Goal: Task Accomplishment & Management: Manage account settings

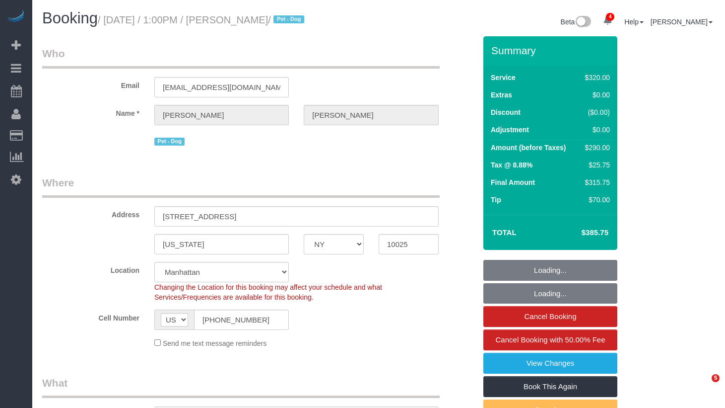
select select "NY"
select select "string:stripe-pm_1ROnzY4VGloSiKo7iZH3n0OD"
select select "number:89"
select select "number:90"
select select "number:15"
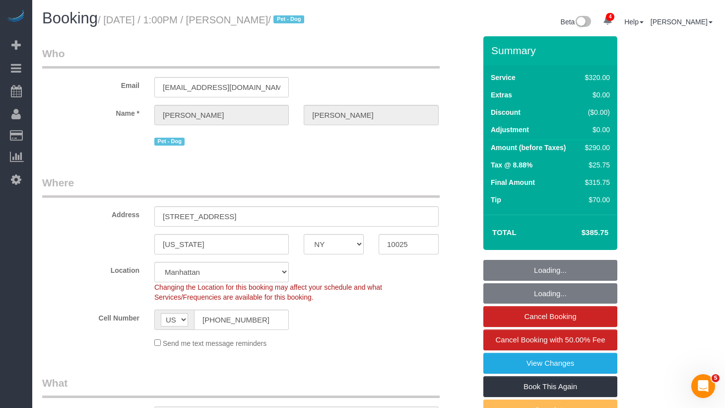
select select "number:5"
select select "spot1"
select select "object:1316"
select select "2"
drag, startPoint x: 323, startPoint y: 22, endPoint x: 284, endPoint y: 41, distance: 44.0
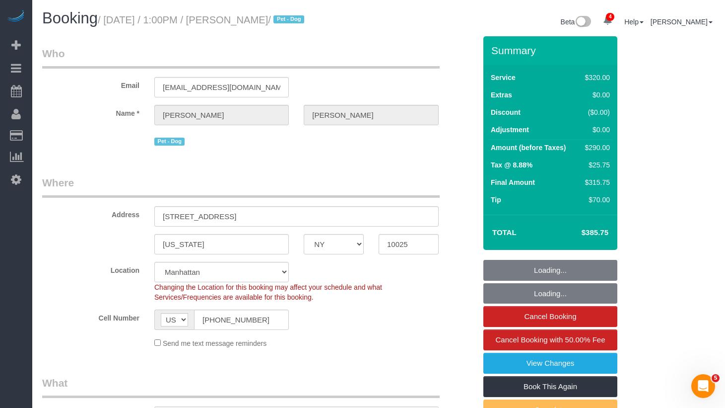
click at [315, 28] on div "Booking / August 27, 2025 / 1:00PM / Michele Curry / Pet - Dog" at bounding box center [207, 20] width 344 height 21
drag, startPoint x: 300, startPoint y: 16, endPoint x: 297, endPoint y: 26, distance: 10.4
click at [299, 19] on small "/ August 27, 2025 / 1:00PM / Michele Curry / Pet - Dog" at bounding box center [203, 19] width 210 height 11
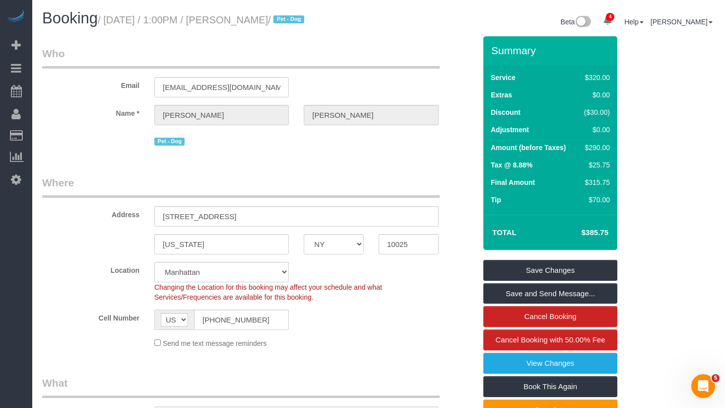
drag, startPoint x: 299, startPoint y: 18, endPoint x: 244, endPoint y: 30, distance: 55.9
click at [239, 27] on div "Booking / August 27, 2025 / 1:00PM / Michele Curry / Pet - Dog" at bounding box center [207, 20] width 344 height 21
copy small "/ Pet - Dog"
click at [297, 23] on small "/ August 27, 2025 / 1:00PM / Michele Curry / Pet - Dog" at bounding box center [203, 19] width 210 height 11
drag, startPoint x: 301, startPoint y: 20, endPoint x: 240, endPoint y: 20, distance: 61.1
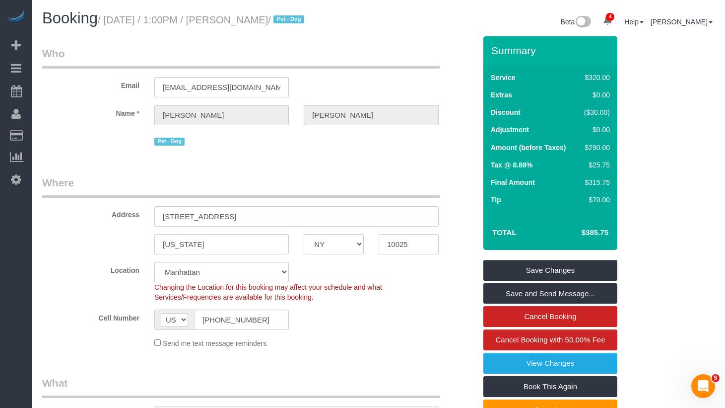
click at [240, 20] on small "/ August 27, 2025 / 1:00PM / Michele Curry / Pet - Dog" at bounding box center [203, 19] width 210 height 11
copy small "Michele Curry"
click at [276, 23] on small "/ August 27, 2025 / 1:00PM / Michele Curry / Pet - Dog" at bounding box center [203, 19] width 210 height 11
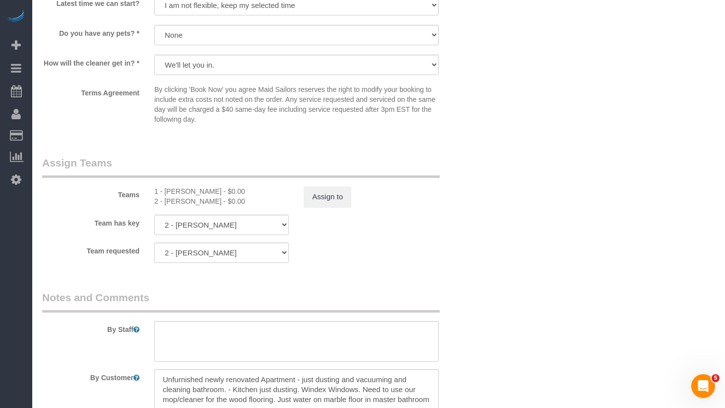
scroll to position [1126, 0]
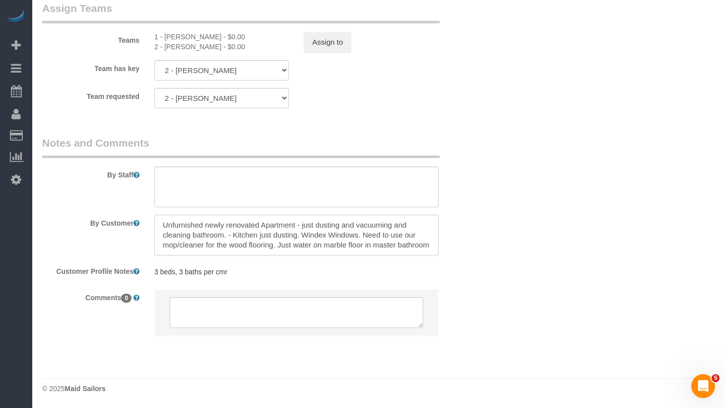
click at [228, 236] on textarea at bounding box center [296, 235] width 285 height 41
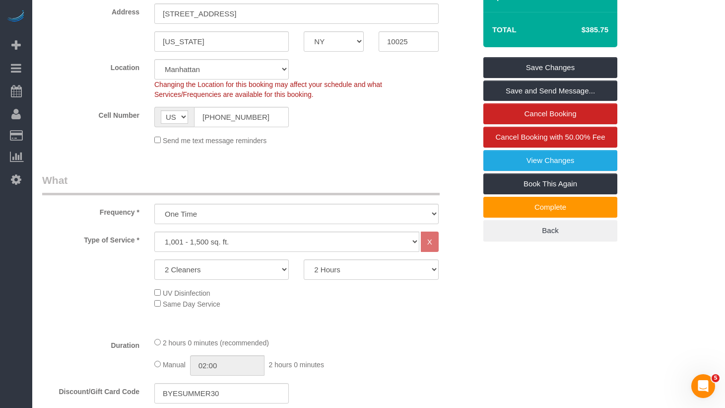
scroll to position [0, 0]
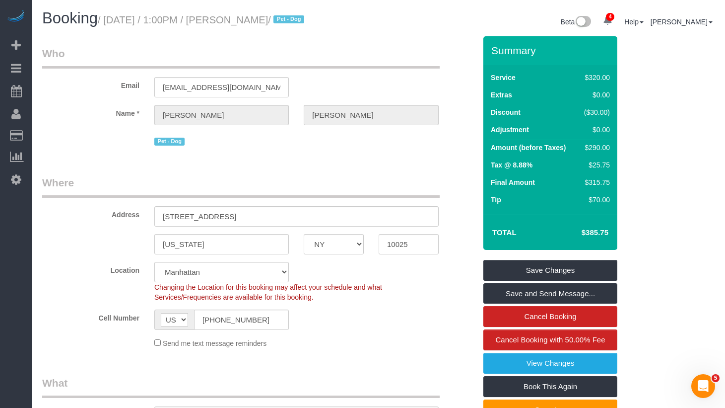
click at [279, 143] on div "Pet - Dog" at bounding box center [296, 140] width 285 height 15
drag, startPoint x: 324, startPoint y: 18, endPoint x: 307, endPoint y: 33, distance: 22.8
click at [304, 18] on span "Pet - Dog" at bounding box center [289, 19] width 30 height 8
click at [305, 33] on div "Booking / August 27, 2025 / 1:00PM / Michele Curry / Pet - Dog Beta 4 Your Noti…" at bounding box center [379, 23] width 688 height 26
drag, startPoint x: 298, startPoint y: 20, endPoint x: 113, endPoint y: 22, distance: 185.2
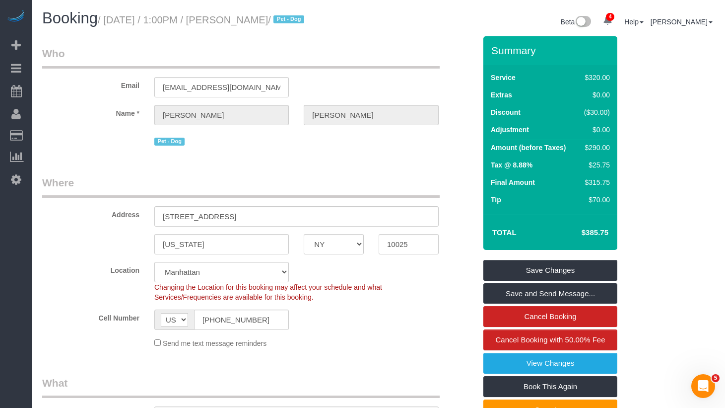
click at [113, 22] on small "/ August 27, 2025 / 1:00PM / Michele Curry / Pet - Dog" at bounding box center [203, 19] width 210 height 11
copy small "August 27, 2025 / 1:00PM / Michele Curry"
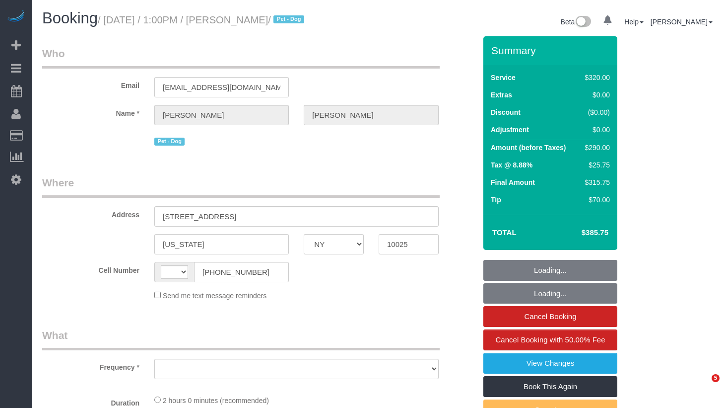
select select "NY"
select select "string:US"
select select "2"
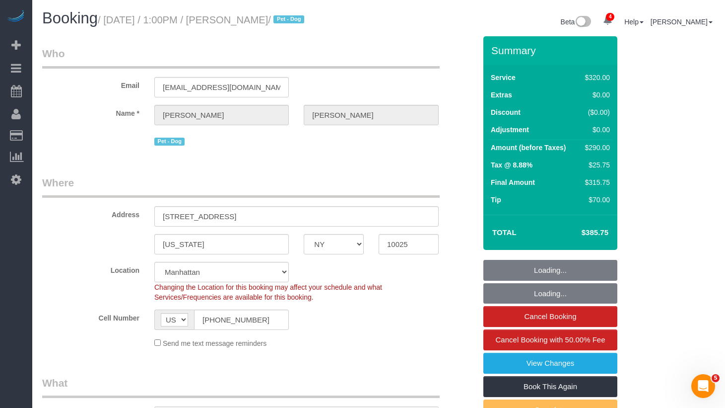
select select "string:stripe-pm_1ROnzY4VGloSiKo7iZH3n0OD"
select select "object:747"
select select "spot1"
select select "number:89"
select select "number:90"
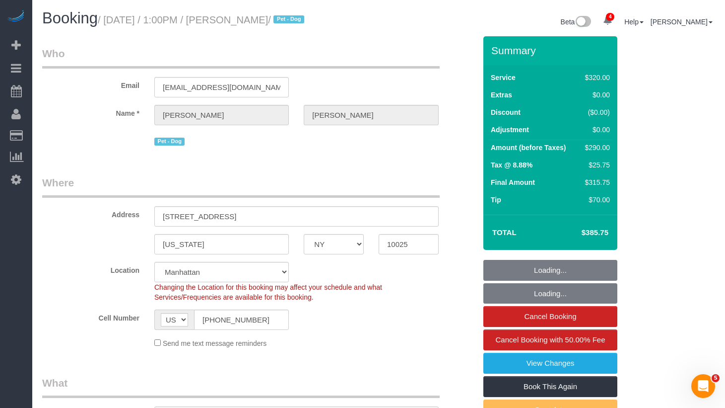
select select "number:15"
select select "number:5"
select select "object:1316"
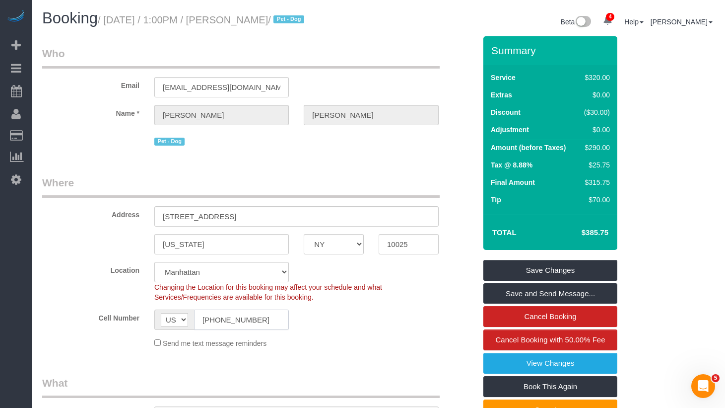
click at [258, 319] on input "(413) 685-0181" at bounding box center [241, 319] width 95 height 20
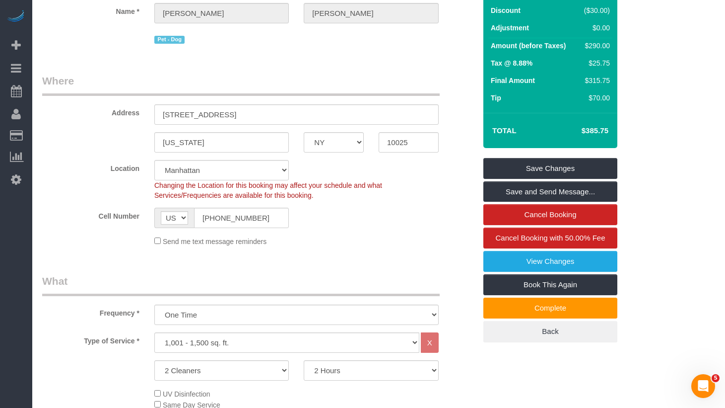
scroll to position [211, 0]
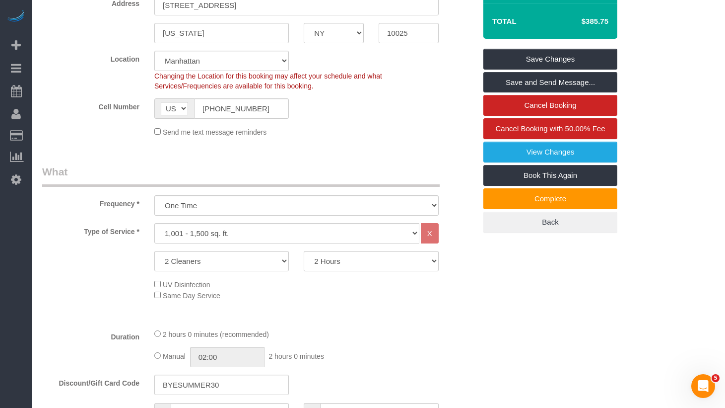
click at [387, 311] on div "Type of Service * Under 1,000 sq. ft. 1,001 - 1,500 sq. ft. 1,500+ sq. ft. Cust…" at bounding box center [259, 271] width 434 height 97
click at [330, 251] on select "2 Hours 2.5 Hours 3 Hours 3.5 Hours 4 Hours 4.5 Hours 5 Hours 5.5 Hours 6 Hours…" at bounding box center [371, 261] width 135 height 20
select select "180"
click at [304, 251] on select "2 Hours 2.5 Hours 3 Hours 3.5 Hours 4 Hours 4.5 Hours 5 Hours 5.5 Hours 6 Hours…" at bounding box center [371, 261] width 135 height 20
select select "spot43"
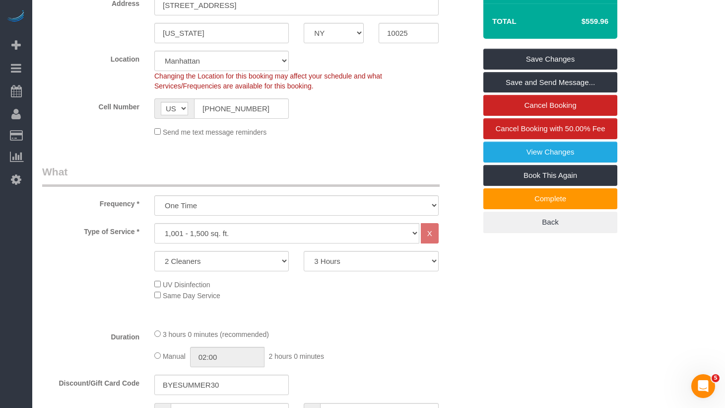
click at [378, 185] on legend "What" at bounding box center [241, 175] width 398 height 22
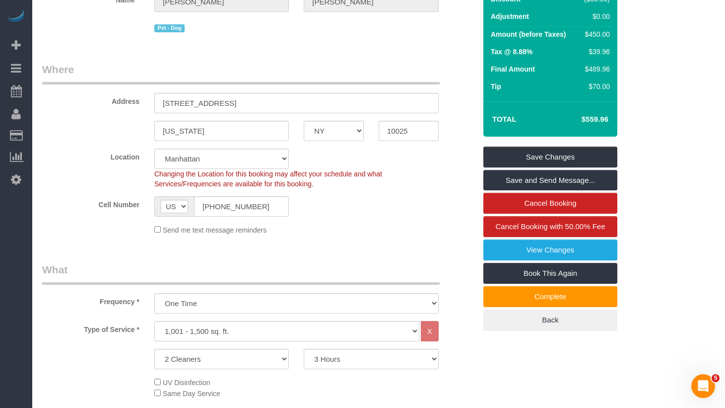
scroll to position [111, 0]
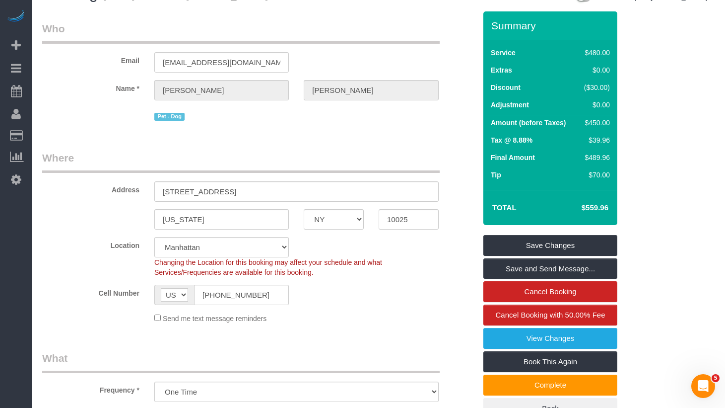
scroll to position [0, 0]
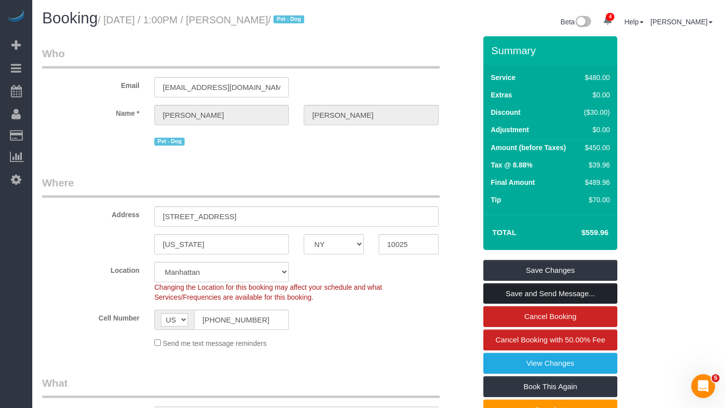
click at [562, 298] on link "Save and Send Message..." at bounding box center [551, 293] width 134 height 21
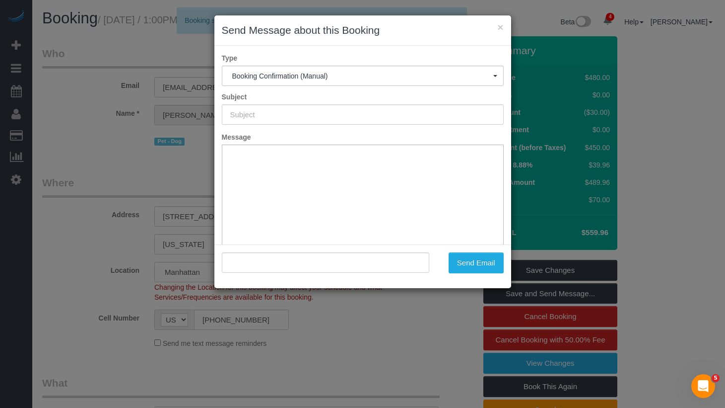
type input "Cleaning Confirmed for 08/27/2025 at 1:00pm"
type input ""Michele Curry" <mcurry1@mac.com>"
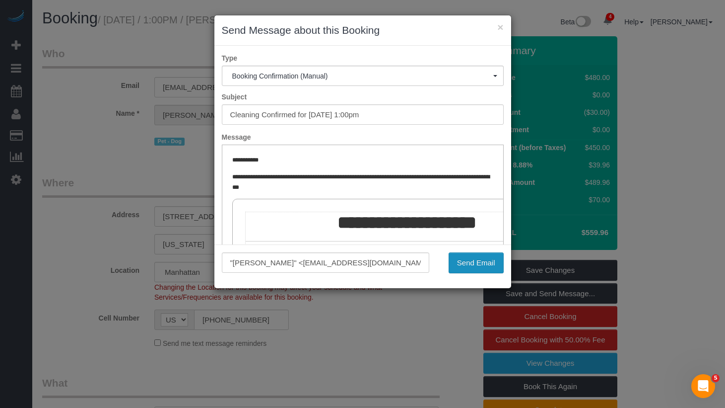
click at [469, 264] on button "Send Email" at bounding box center [476, 262] width 55 height 21
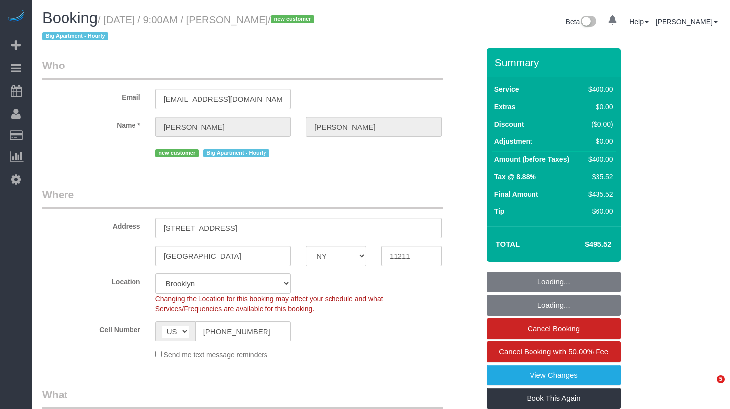
select select "NY"
select select "number:56"
select select "number:71"
select select "number:15"
select select "number:5"
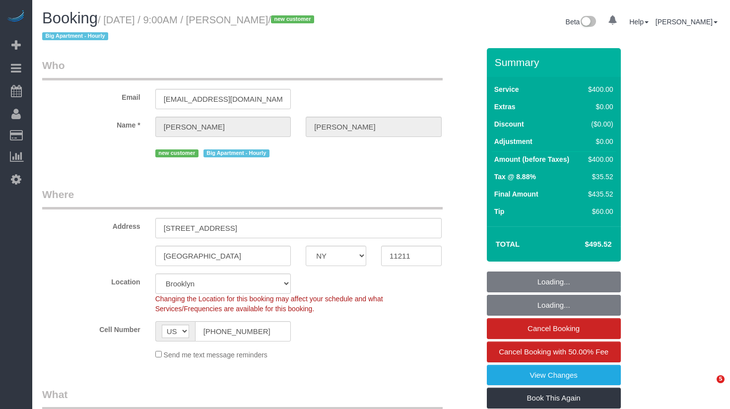
select select "object:1294"
select select "string:stripe-pm_1S0AFY4VGloSiKo7VpRWYcWE"
select select "300"
select select "spot1"
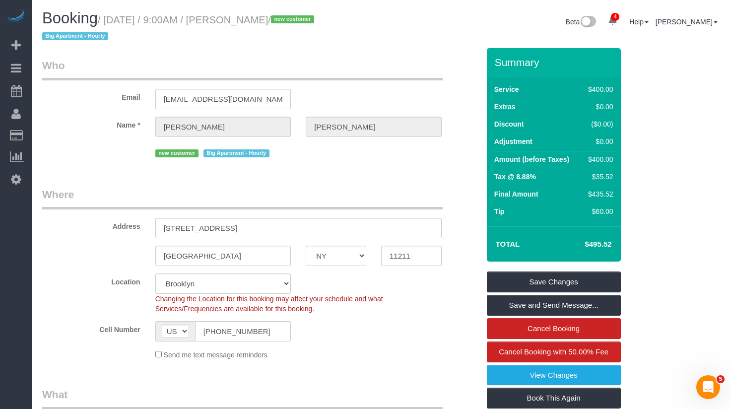
drag, startPoint x: 268, startPoint y: 57, endPoint x: 250, endPoint y: 25, distance: 37.1
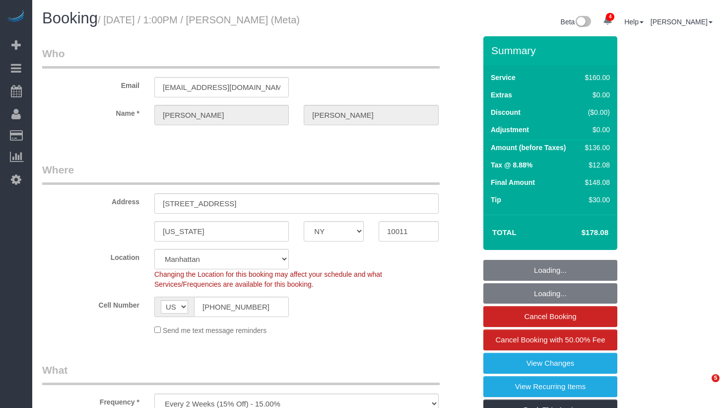
select select "NY"
select select "number:89"
select select "number:90"
select select "number:15"
select select "number:7"
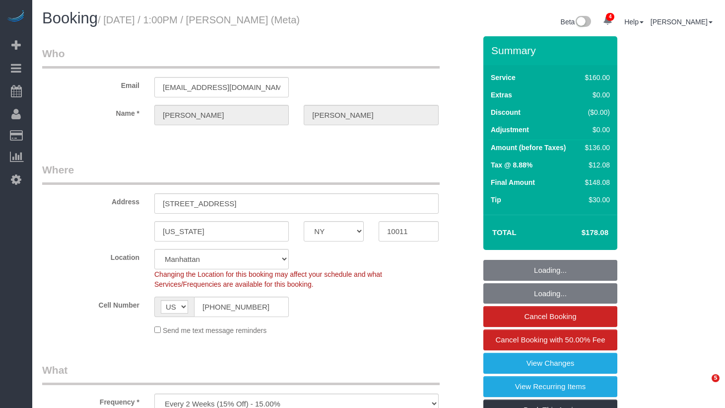
select select "spot1"
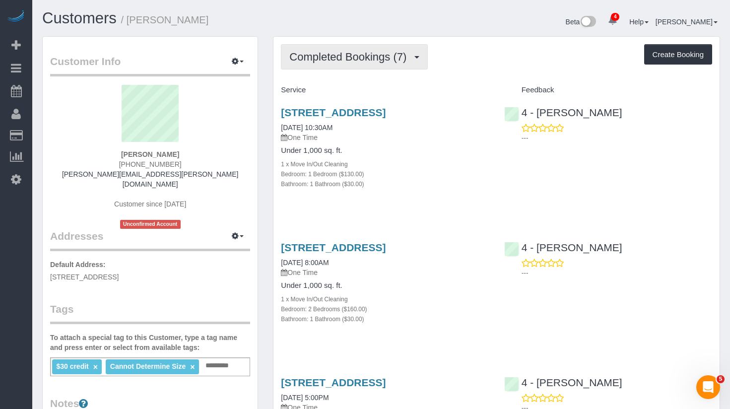
click at [339, 57] on span "Completed Bookings (7)" at bounding box center [350, 57] width 122 height 12
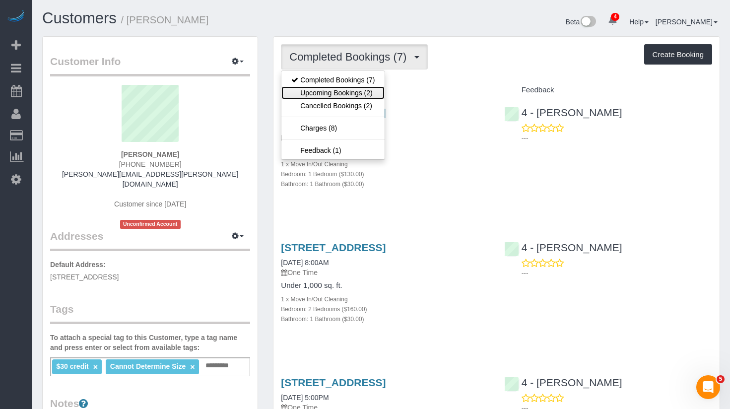
click at [352, 94] on link "Upcoming Bookings (2)" at bounding box center [333, 92] width 103 height 13
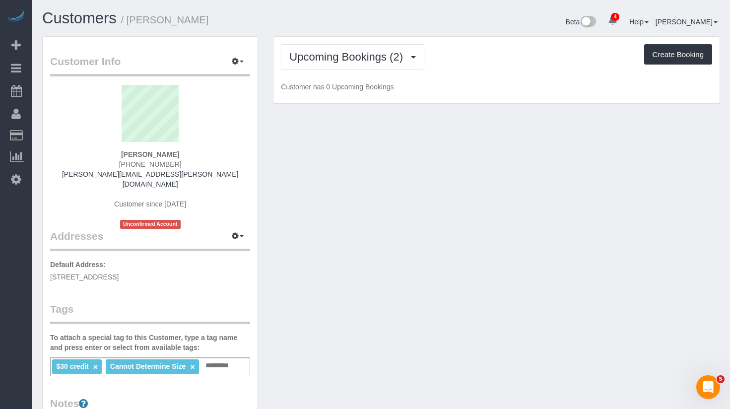
click at [491, 39] on div "Upcoming Bookings (2) Completed Bookings (7) Upcoming Bookings (2) Cancelled Bo…" at bounding box center [497, 70] width 446 height 67
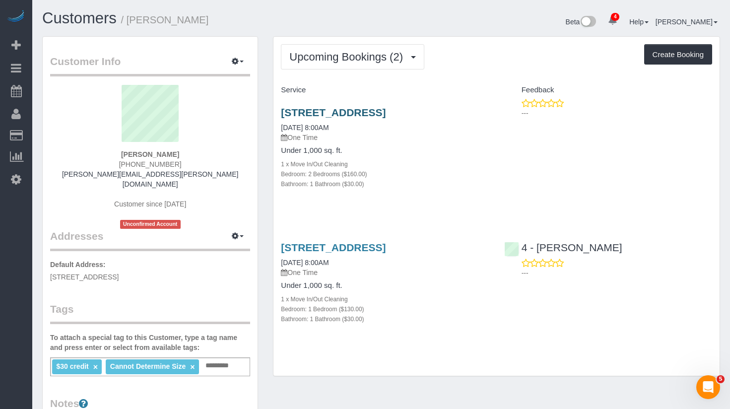
drag, startPoint x: 338, startPoint y: 137, endPoint x: 308, endPoint y: 122, distance: 33.5
click at [281, 117] on div "451 West 4th Street, Apt. 1, Boston, MA 02127 08/30/2025 8:00AM One Time" at bounding box center [385, 125] width 208 height 36
copy div "451 West 4th Street, Apt. 1, Boston, MA 02127 08/30/2025 8:00AM"
drag, startPoint x: 357, startPoint y: 285, endPoint x: 298, endPoint y: 259, distance: 64.7
click at [278, 258] on div "166 West 6th Street, Apt. 1, Boston, MA 02127 08/31/2025 8:00AM One Time Under …" at bounding box center [385, 288] width 223 height 110
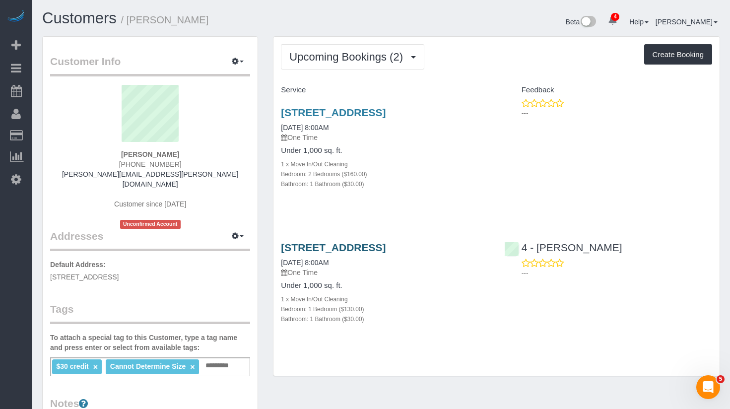
copy div "166 West 6th Street, Apt. 1, Boston, MA 02127 08/31/2025 8:00AM"
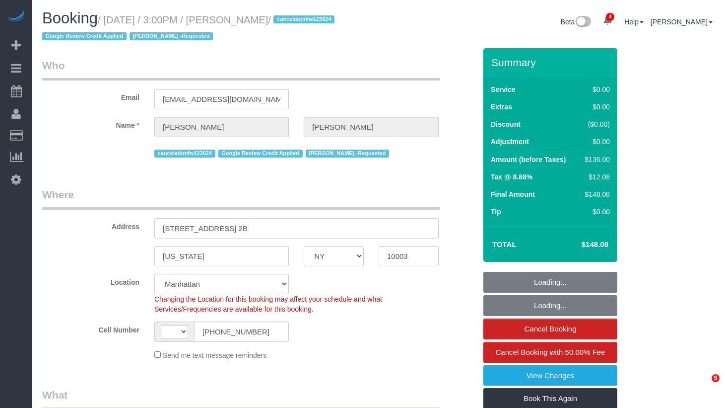
select select "NY"
select select "string:[GEOGRAPHIC_DATA]"
select select "1"
select select "object:777"
select select "spot1"
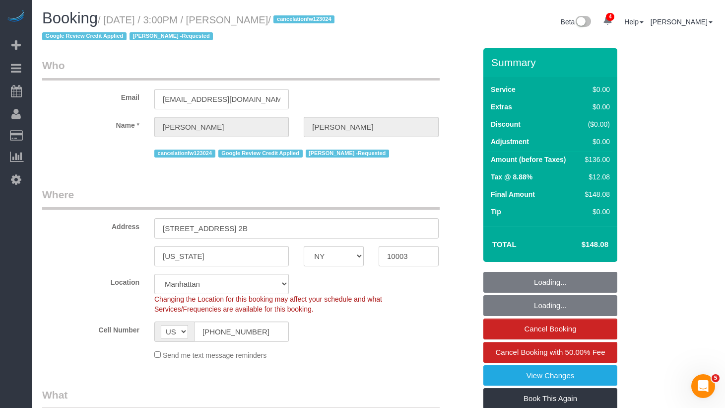
select select "number:89"
select select "number:90"
select select "number:15"
select select "number:7"
select select "1"
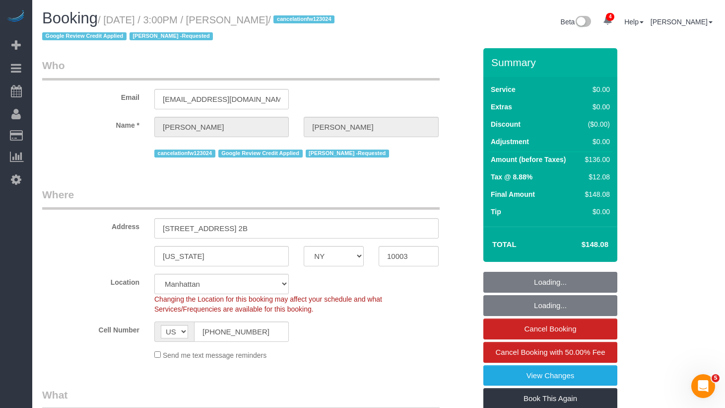
select select "string:stripe-pm_1Q83s94VGloSiKo7MwVISSNR"
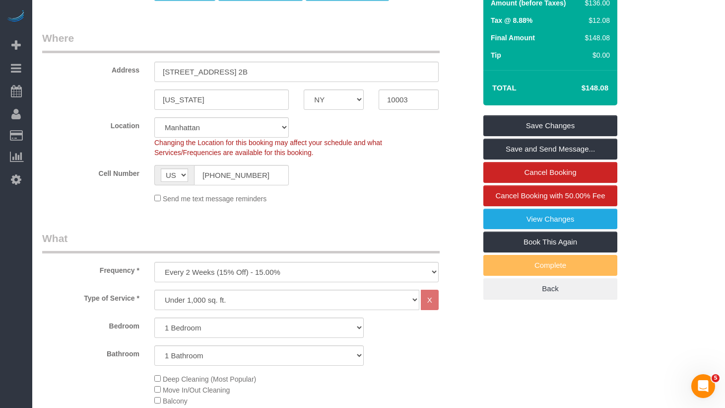
scroll to position [210, 0]
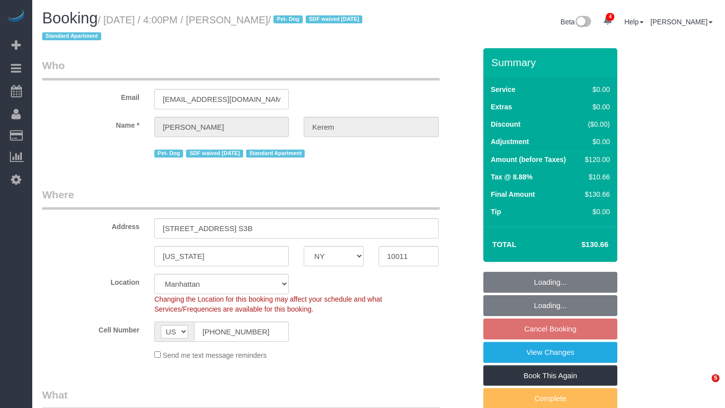
select select "NY"
select select "spot2"
select select "number:64"
select select "number:78"
select select "number:13"
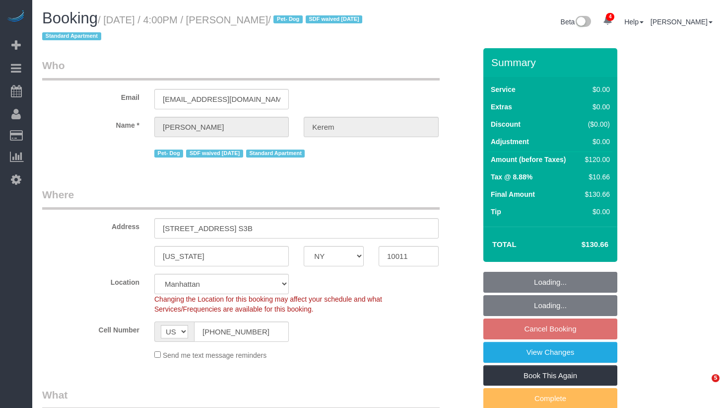
select select "number:5"
select select "object:1316"
drag, startPoint x: 320, startPoint y: 39, endPoint x: 314, endPoint y: 39, distance: 6.0
click at [318, 39] on h1 "Booking / August 28, 2025 / 4:00PM / Michaela Kerem / Pet- Dog SDF waived 3/25/…" at bounding box center [206, 27] width 329 height 34
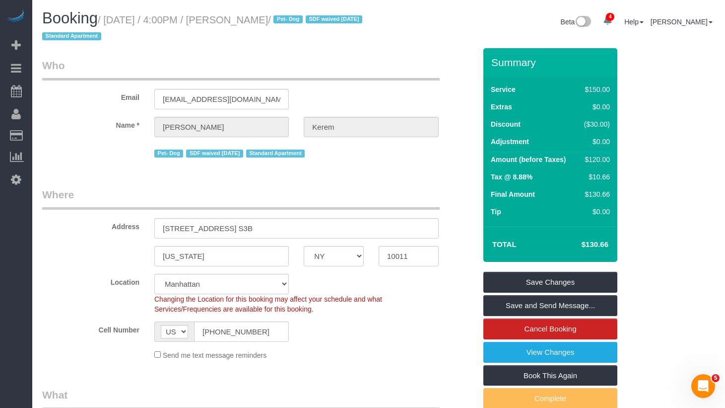
drag, startPoint x: 308, startPoint y: 20, endPoint x: 115, endPoint y: 21, distance: 193.7
click at [115, 21] on small "/ August 28, 2025 / 4:00PM / Michaela Kerem / Pet- Dog SDF waived 3/25/25 Stand…" at bounding box center [203, 28] width 323 height 28
copy small "August 28, 2025 / 4:00PM / Michaela Kerem"
click at [16, 183] on icon at bounding box center [16, 179] width 10 height 12
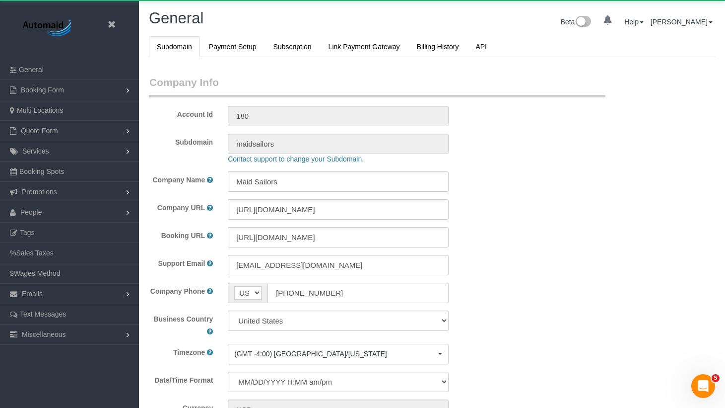
scroll to position [2151, 725]
select select "425"
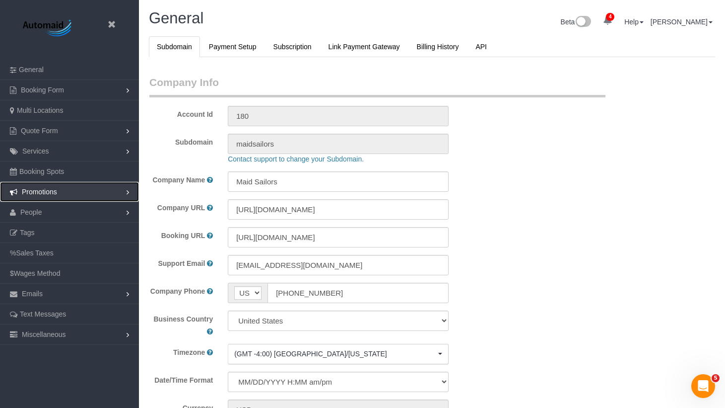
click at [42, 200] on link "Promotions" at bounding box center [69, 192] width 139 height 20
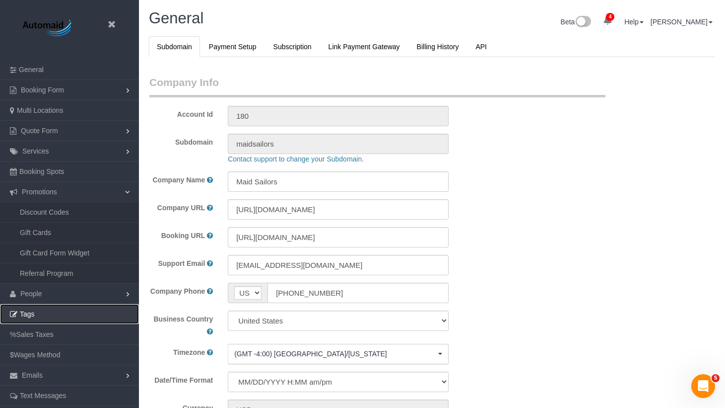
click at [95, 304] on link "Tags" at bounding box center [69, 314] width 139 height 20
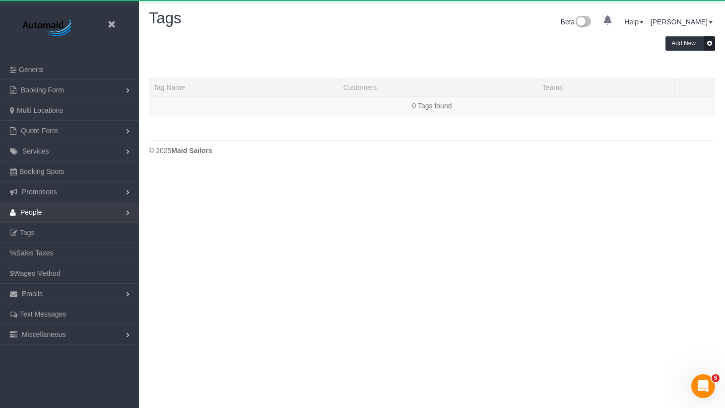
scroll to position [203, 725]
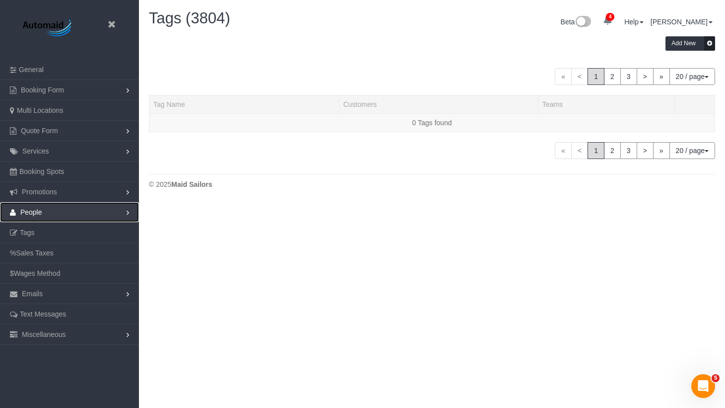
click at [75, 213] on link "People" at bounding box center [69, 212] width 139 height 20
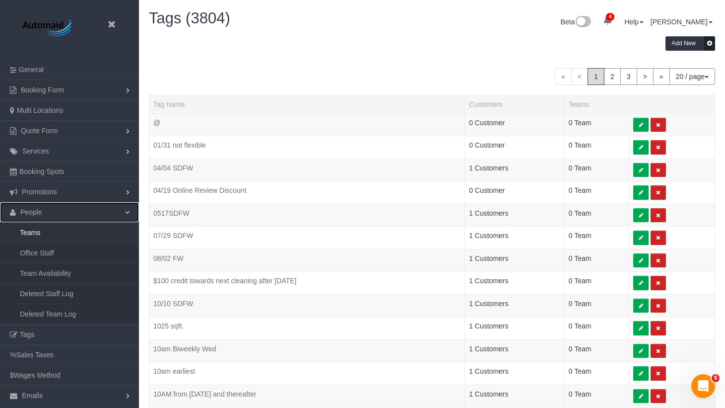
scroll to position [637, 725]
click at [87, 234] on link "Teams" at bounding box center [69, 232] width 139 height 20
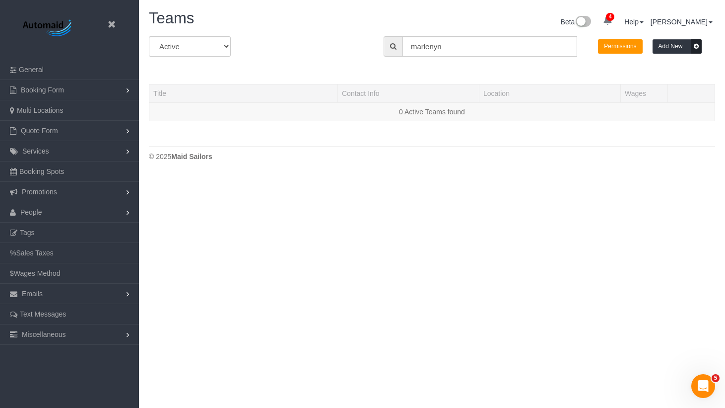
scroll to position [209, 725]
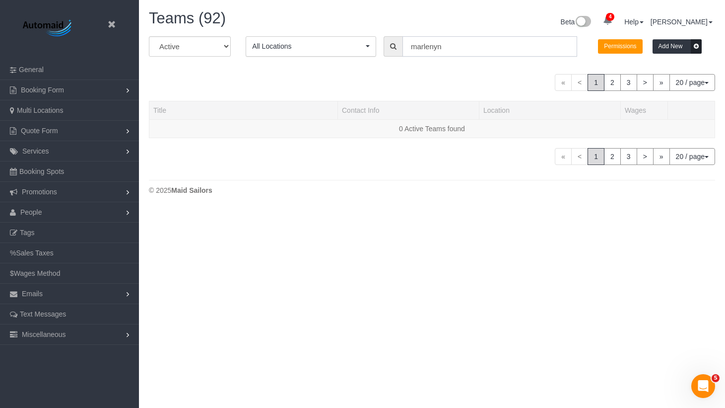
click at [476, 47] on input "marlenyn" at bounding box center [490, 46] width 175 height 20
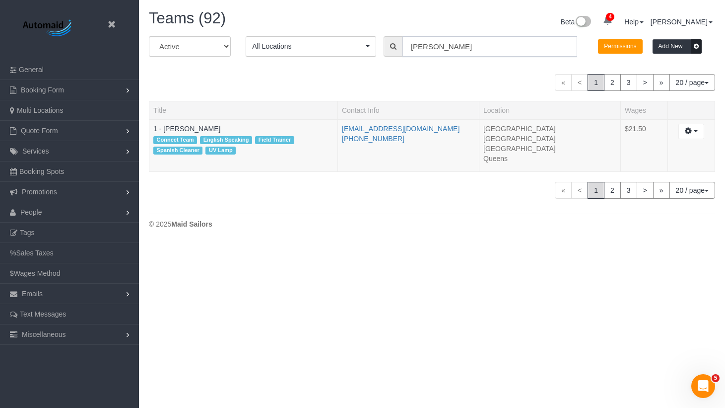
type input "isabella"
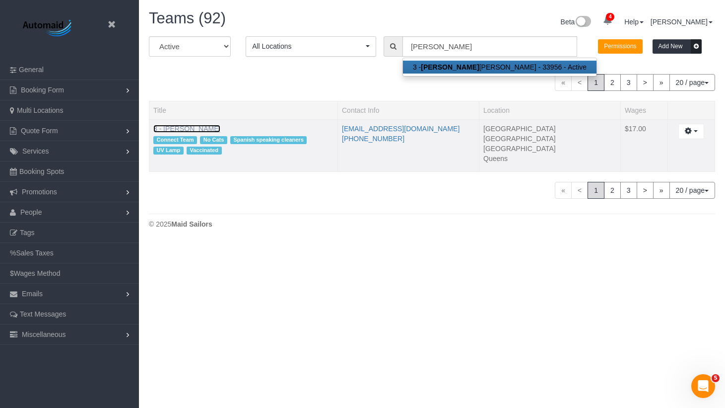
click at [206, 130] on link "3 - [PERSON_NAME]" at bounding box center [186, 129] width 67 height 8
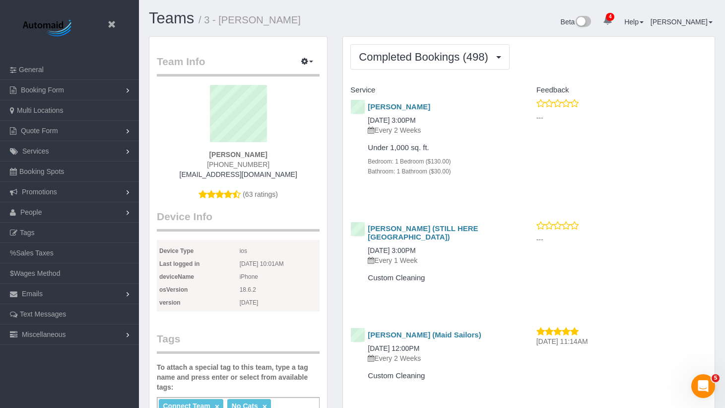
scroll to position [2928, 725]
drag, startPoint x: 440, startPoint y: 53, endPoint x: 439, endPoint y: 61, distance: 8.0
click at [440, 53] on span "Completed Bookings (498)" at bounding box center [426, 57] width 134 height 12
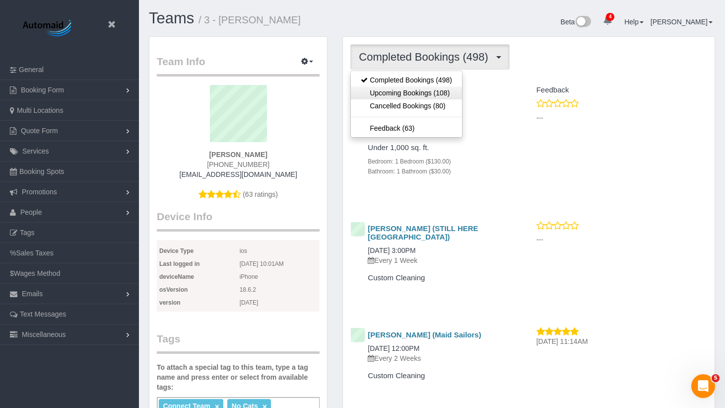
click at [427, 93] on link "Upcoming Bookings (108)" at bounding box center [406, 92] width 111 height 13
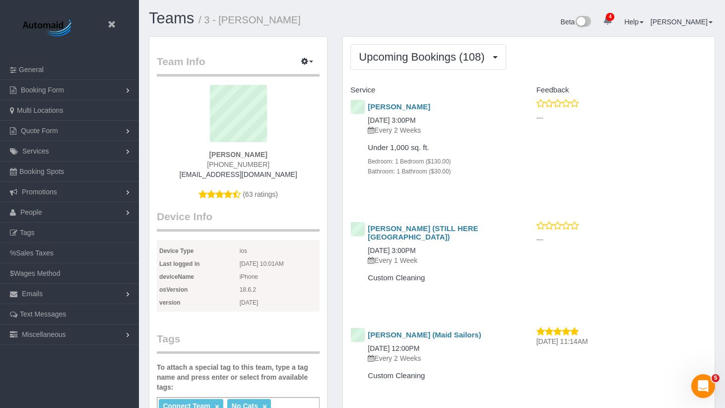
click at [590, 53] on div "Upcoming Bookings (108) Completed Bookings (498) Upcoming Bookings (108) Cancel…" at bounding box center [529, 56] width 357 height 25
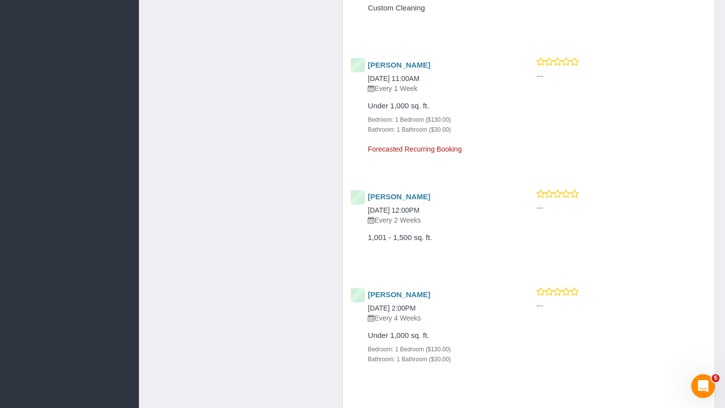
scroll to position [1234, 0]
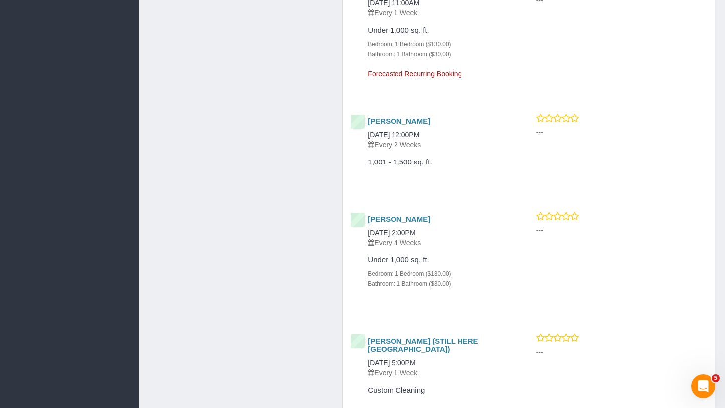
click at [281, 215] on div "Team Info Edit Contact Info Send Message Send Welcome Email Email Preferences V…" at bounding box center [432, 262] width 581 height 2920
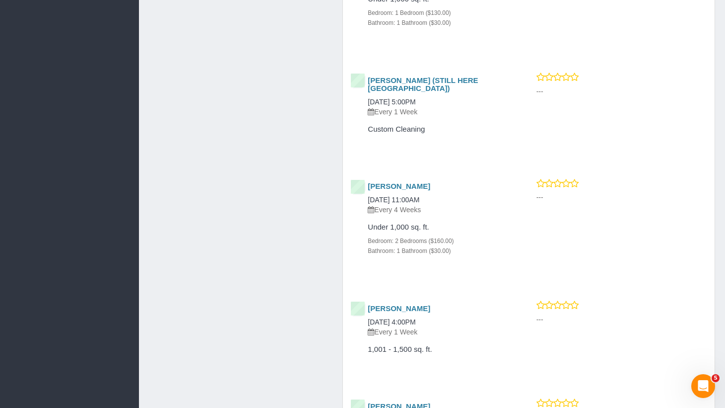
scroll to position [1498, 0]
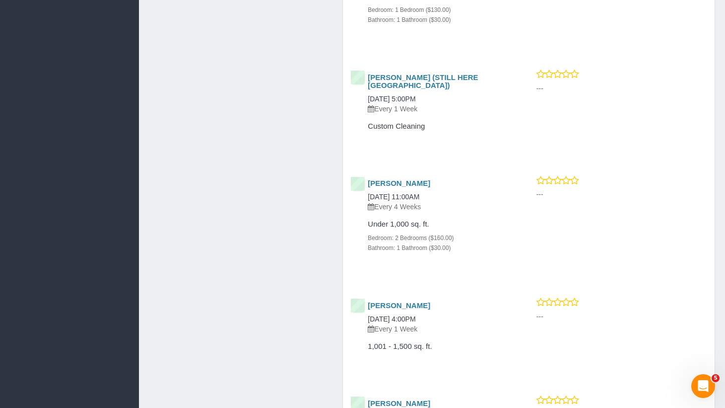
drag, startPoint x: 230, startPoint y: 155, endPoint x: 228, endPoint y: 133, distance: 23.0
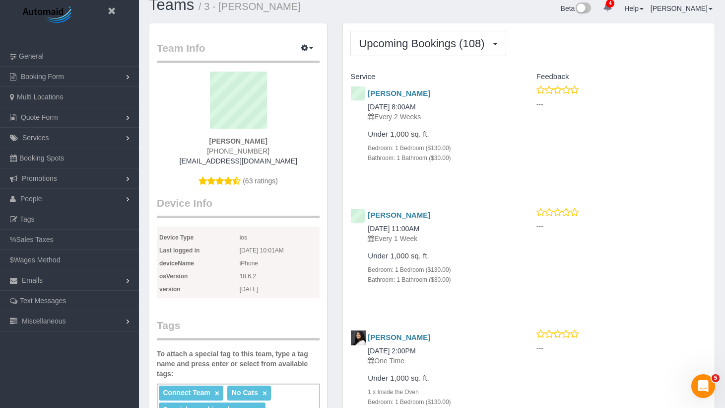
scroll to position [0, 0]
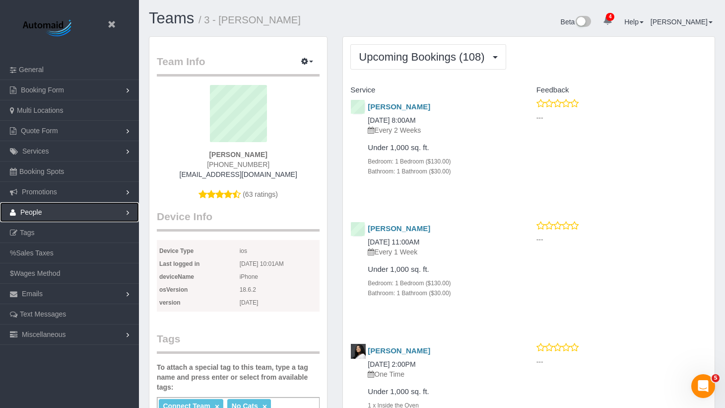
click at [55, 215] on link "People" at bounding box center [69, 212] width 139 height 20
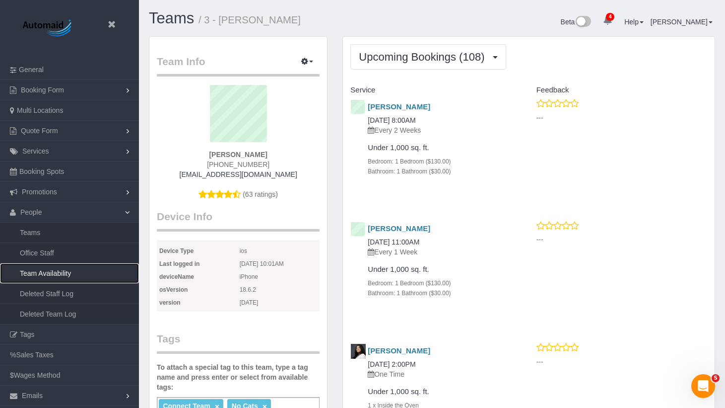
click at [65, 269] on link "Team Availability" at bounding box center [69, 273] width 139 height 20
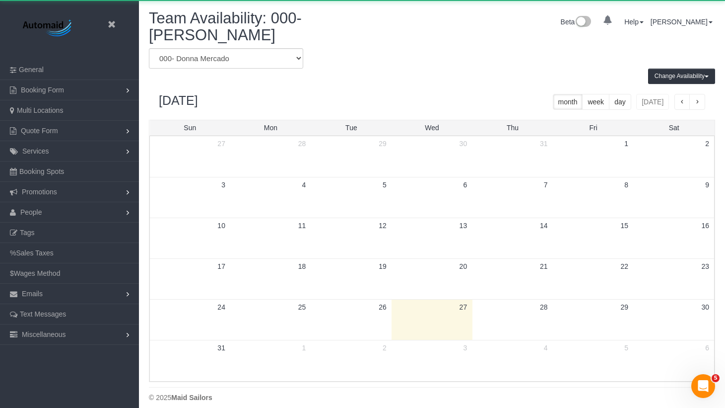
scroll to position [417, 725]
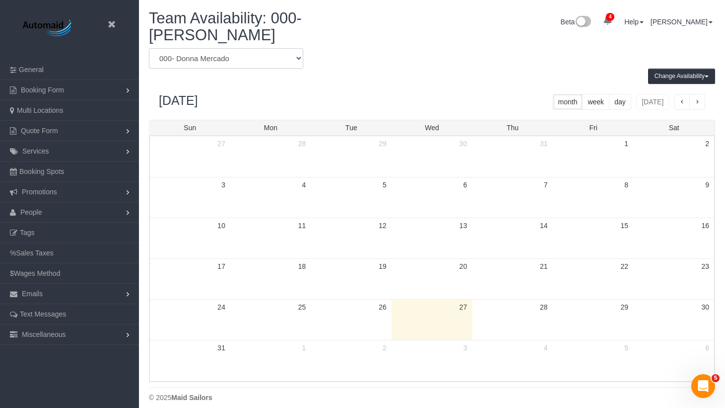
click at [222, 60] on select "* - K.J. *Irene Flores - Test 000 - Partnerships 000 - TEAM JOB 000- Donna Merc…" at bounding box center [226, 58] width 154 height 20
select select "number:33956"
click at [149, 48] on select "* - K.J. *Irene Flores - Test 000 - Partnerships 000 - TEAM JOB 000- Donna Merc…" at bounding box center [226, 58] width 154 height 20
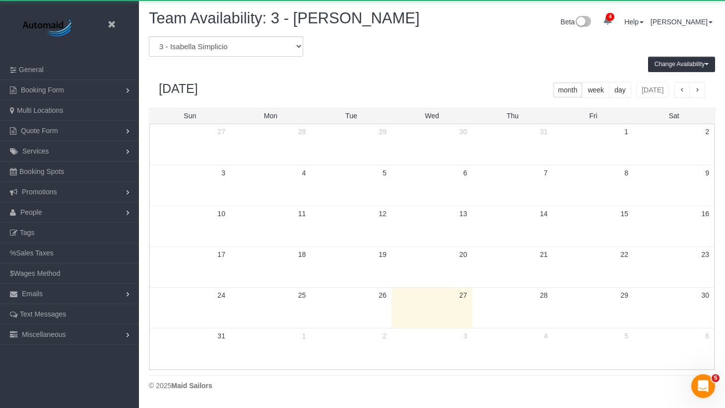
scroll to position [404, 725]
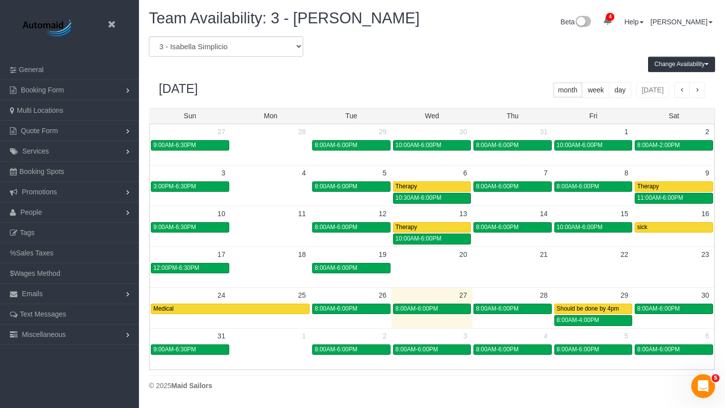
click at [387, 73] on div "August 2025 month week day today" at bounding box center [432, 90] width 567 height 36
click at [699, 89] on span "button" at bounding box center [697, 90] width 5 height 7
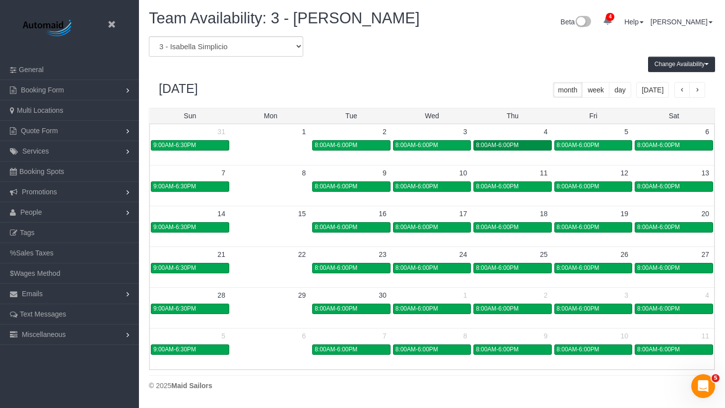
click at [516, 145] on span "8:00AM-6:00PM" at bounding box center [497, 145] width 43 height 7
click at [501, 147] on span "8:00AM-6:00PM" at bounding box center [497, 145] width 43 height 7
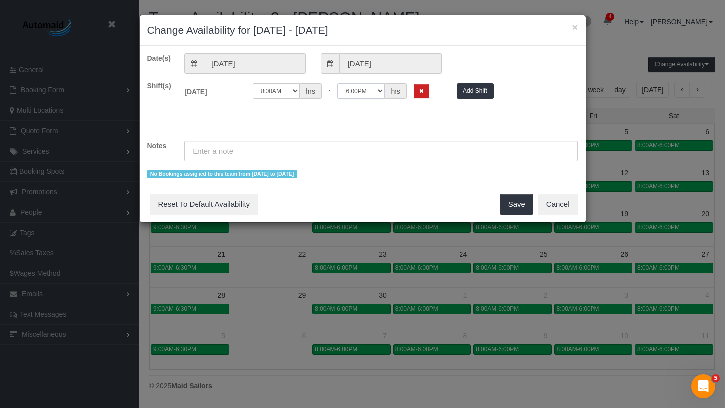
click at [349, 85] on select "12:00AM 12:05AM 12:10AM 12:15AM 12:20AM 12:25AM 12:30AM 12:35AM 12:40AM 12:45AM…" at bounding box center [361, 90] width 47 height 15
select select "string:14:00"
click at [338, 83] on select "12:00AM 12:05AM 12:10AM 12:15AM 12:20AM 12:25AM 12:30AM 12:35AM 12:40AM 12:45AM…" at bounding box center [361, 90] width 47 height 15
click at [375, 119] on div "Shift(s) Thu 09/04/2025 Off 12:00AM 12:05AM 12:10AM 12:15AM 12:20AM 12:25AM 12:…" at bounding box center [363, 106] width 446 height 50
click at [514, 208] on button "Save" at bounding box center [517, 204] width 34 height 21
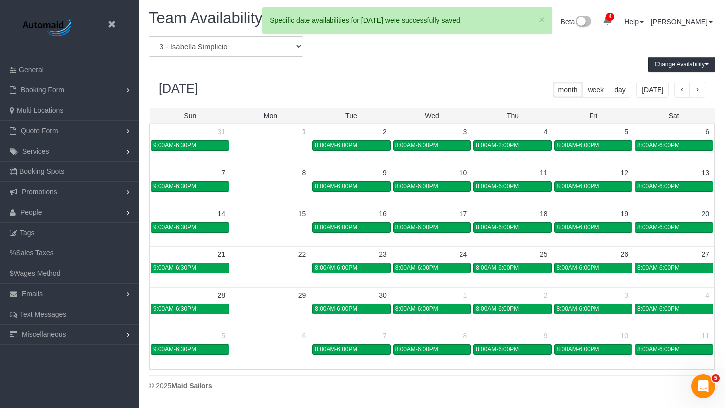
click at [471, 79] on div "September 2025 month week day today" at bounding box center [432, 90] width 567 height 36
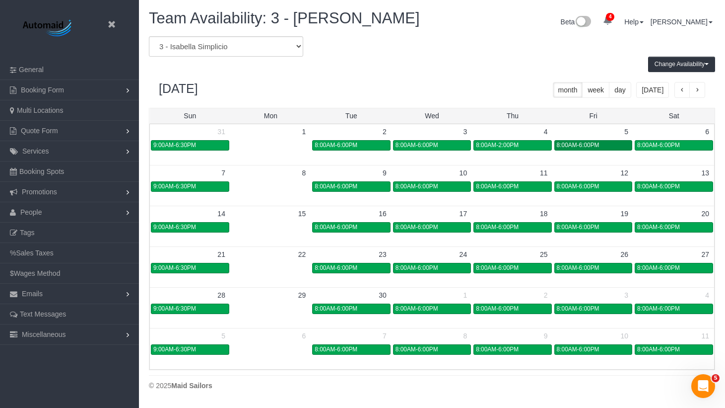
click at [585, 146] on span "8:00AM-6:00PM" at bounding box center [578, 145] width 43 height 7
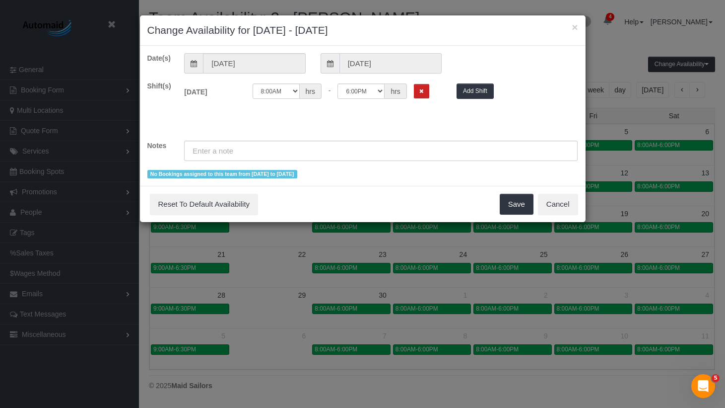
click at [374, 63] on input "[DATE]" at bounding box center [391, 63] width 102 height 20
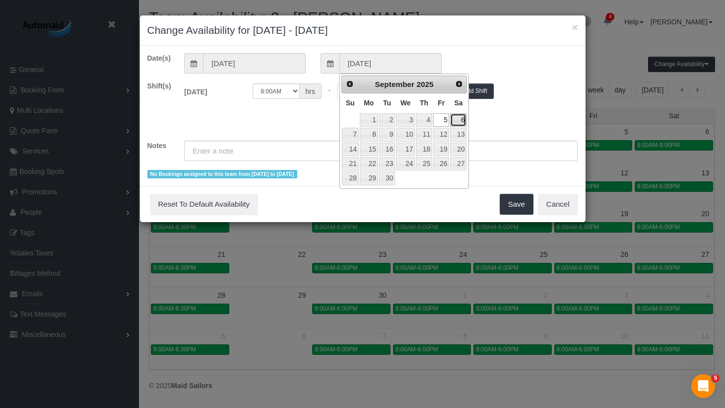
click at [459, 120] on link "6" at bounding box center [458, 119] width 16 height 13
type input "09/06/2025"
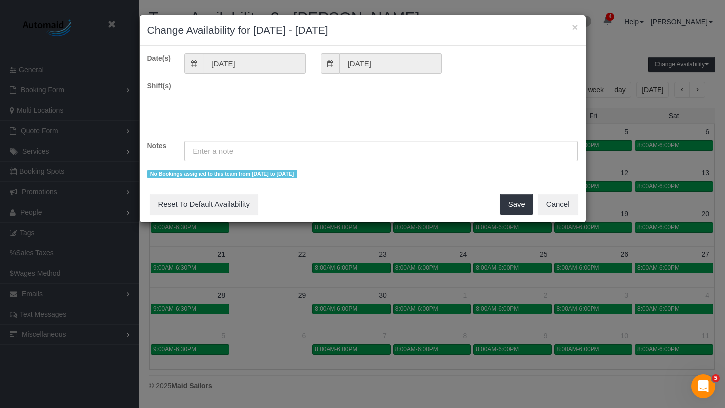
click at [291, 123] on div "Shift(s)" at bounding box center [363, 106] width 446 height 50
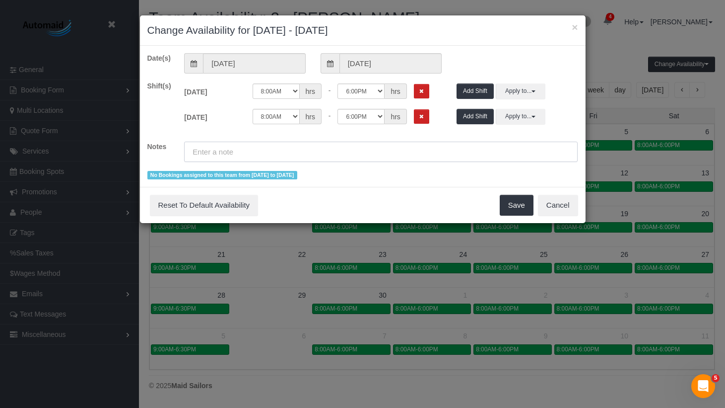
click at [272, 154] on input "text" at bounding box center [381, 152] width 394 height 20
click at [429, 89] on button "Remove Shift" at bounding box center [421, 91] width 15 height 14
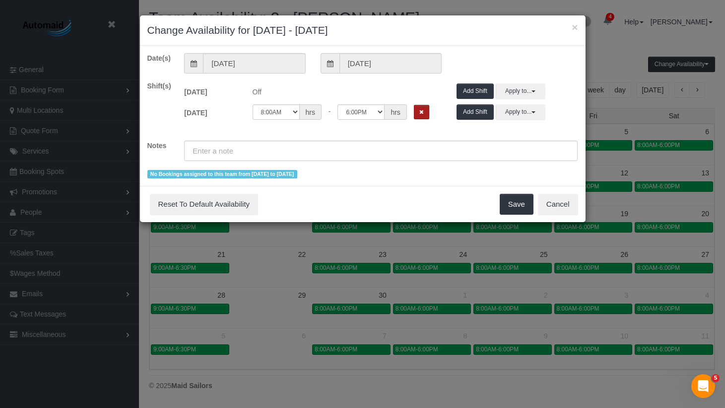
click at [424, 112] on icon "Remove Shift" at bounding box center [422, 111] width 4 height 5
click at [352, 153] on input "text" at bounding box center [381, 151] width 394 height 20
type input "T"
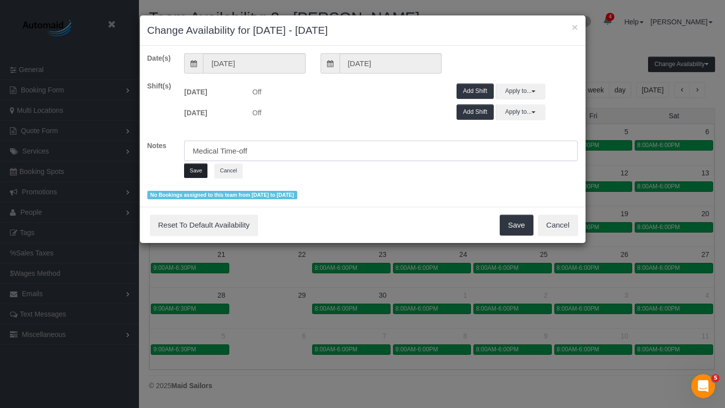
type input "Medical Time-off"
click at [193, 168] on button "Save" at bounding box center [195, 170] width 23 height 14
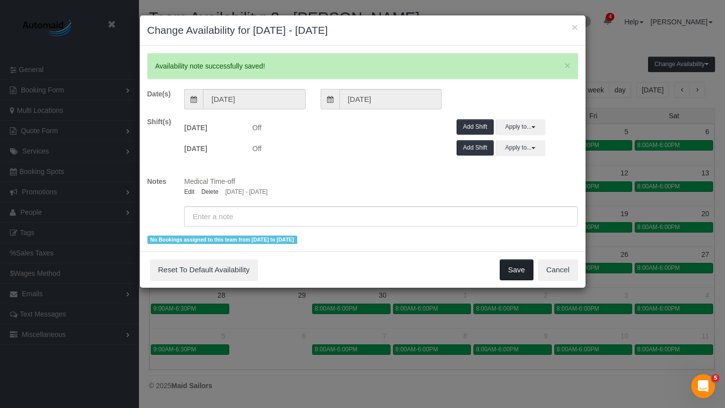
click at [511, 266] on button "Save" at bounding box center [517, 269] width 34 height 21
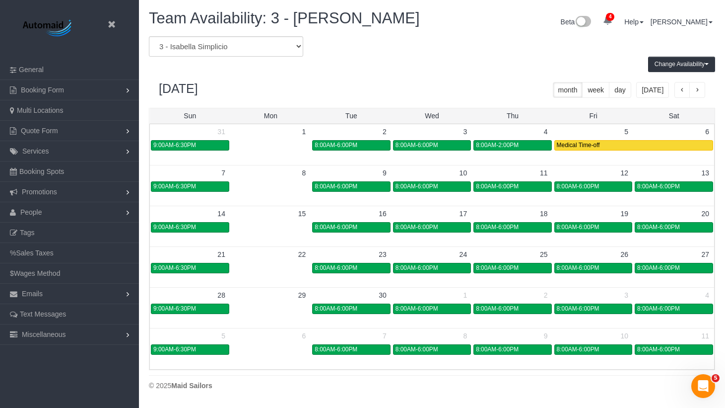
click at [677, 87] on button "button" at bounding box center [683, 90] width 16 height 16
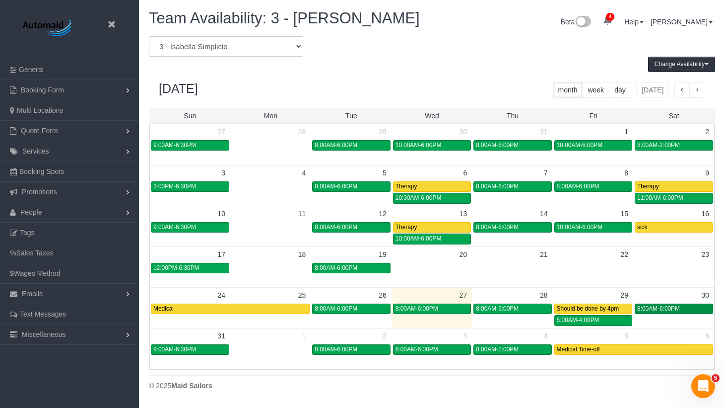
click at [685, 305] on div "8:00AM-6:00PM" at bounding box center [674, 308] width 73 height 7
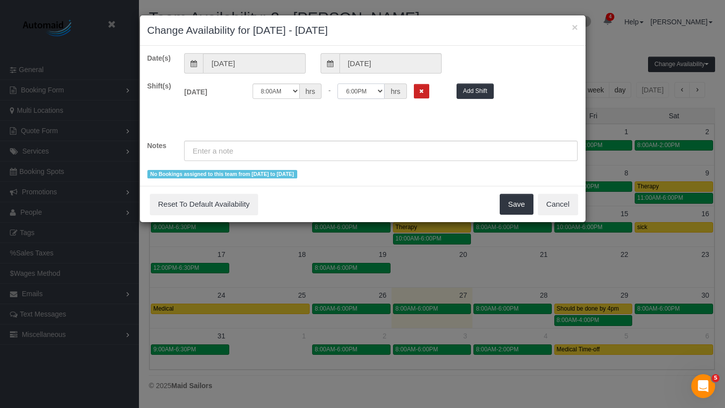
click at [358, 88] on select "12:00AM 12:05AM 12:10AM 12:15AM 12:20AM 12:25AM 12:30AM 12:35AM 12:40AM 12:45AM…" at bounding box center [361, 90] width 47 height 15
select select "string:14:00"
click at [338, 83] on select "12:00AM 12:05AM 12:10AM 12:15AM 12:20AM 12:25AM 12:30AM 12:35AM 12:40AM 12:45AM…" at bounding box center [361, 90] width 47 height 15
click at [514, 201] on button "Save" at bounding box center [517, 204] width 34 height 21
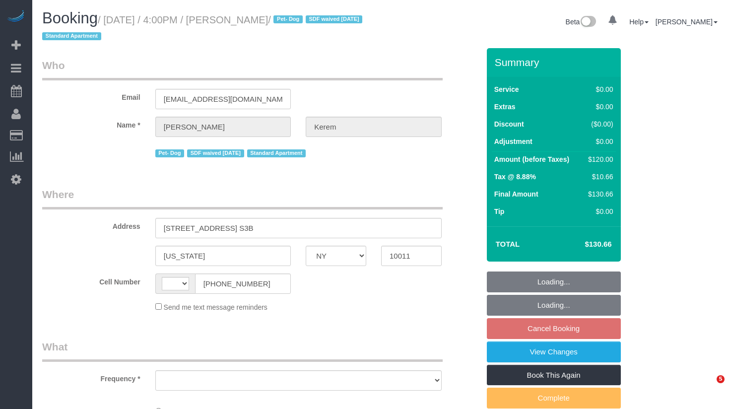
select select "NY"
select select "string:[GEOGRAPHIC_DATA]"
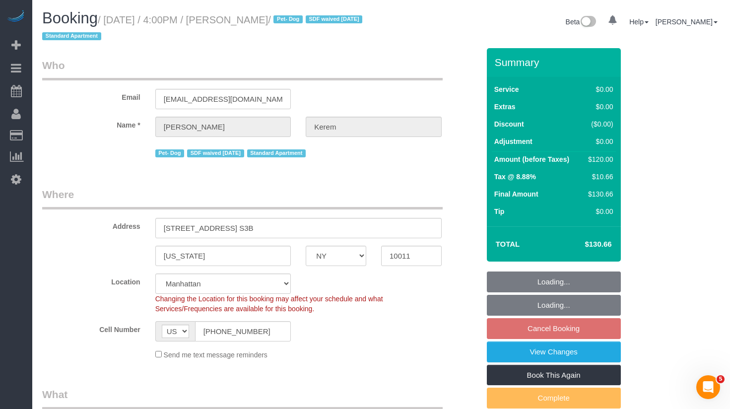
select select "object:666"
select select "string:stripe-pm_1RSMK44VGloSiKo7GjZfo9Rp"
select select "object:1316"
select select "spot2"
select select "number:64"
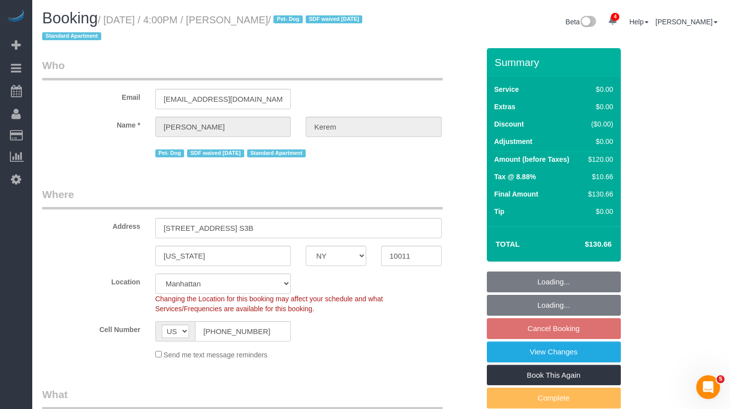
select select "number:78"
select select "number:13"
select select "number:5"
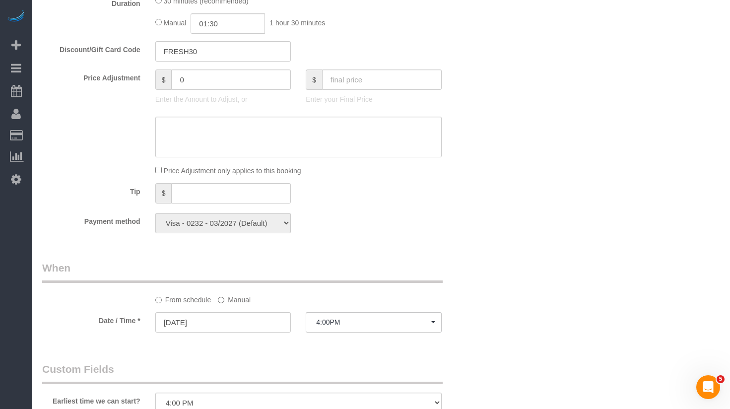
scroll to position [1216, 0]
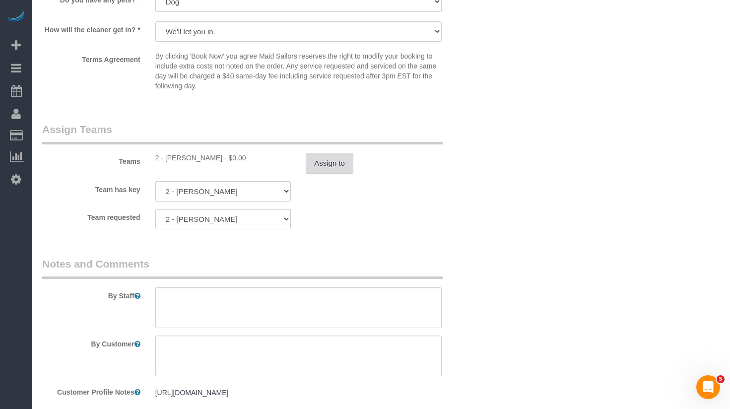
click at [319, 163] on button "Assign to" at bounding box center [330, 163] width 48 height 21
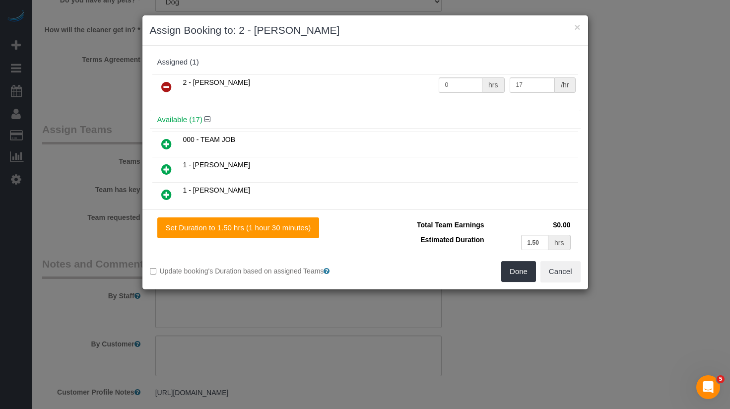
drag, startPoint x: 168, startPoint y: 84, endPoint x: 219, endPoint y: 85, distance: 51.1
click at [168, 84] on icon at bounding box center [166, 87] width 10 height 12
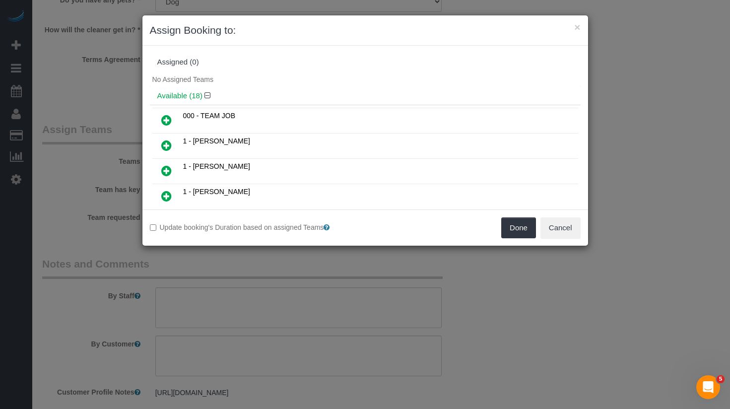
scroll to position [166, 0]
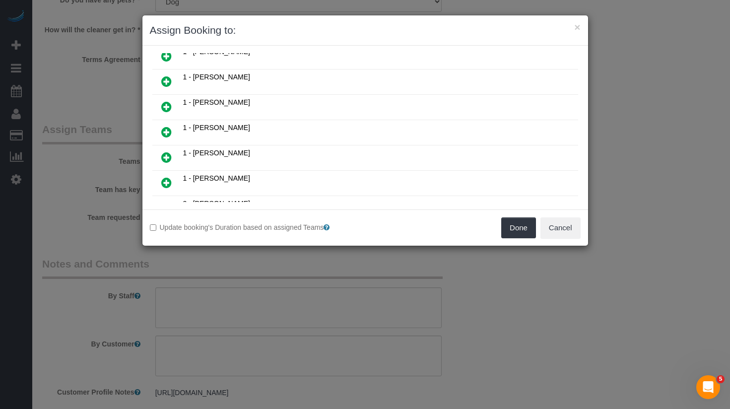
click at [166, 133] on icon at bounding box center [166, 132] width 10 height 12
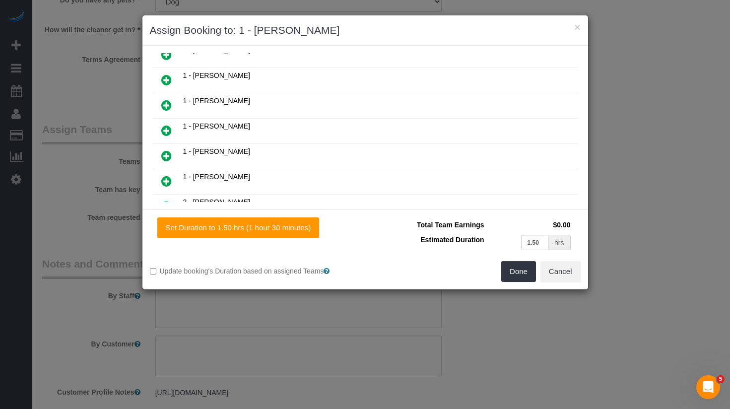
scroll to position [190, 0]
click at [518, 276] on button "Done" at bounding box center [519, 271] width 35 height 21
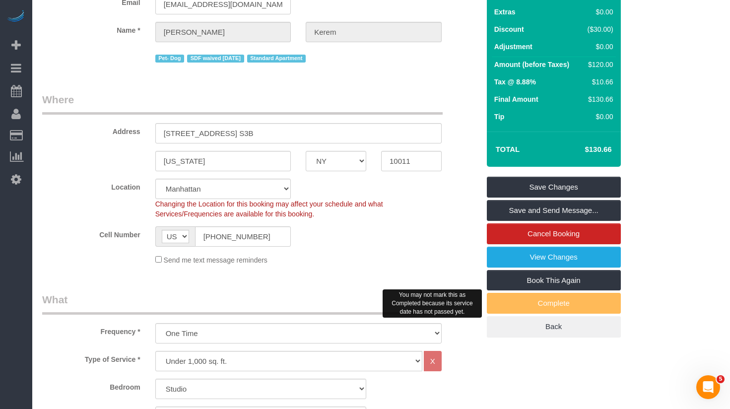
scroll to position [0, 0]
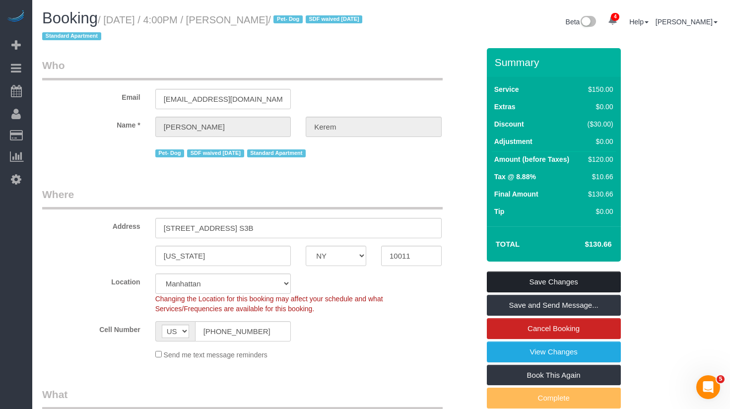
click at [515, 284] on link "Save Changes" at bounding box center [554, 282] width 134 height 21
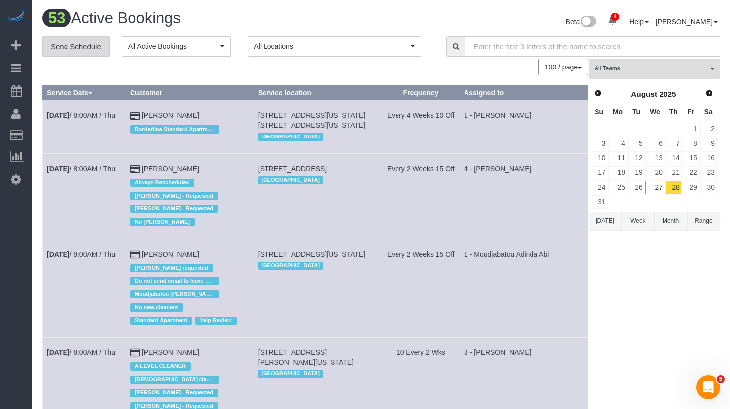
click at [78, 50] on link "Send Schedule" at bounding box center [76, 46] width 68 height 21
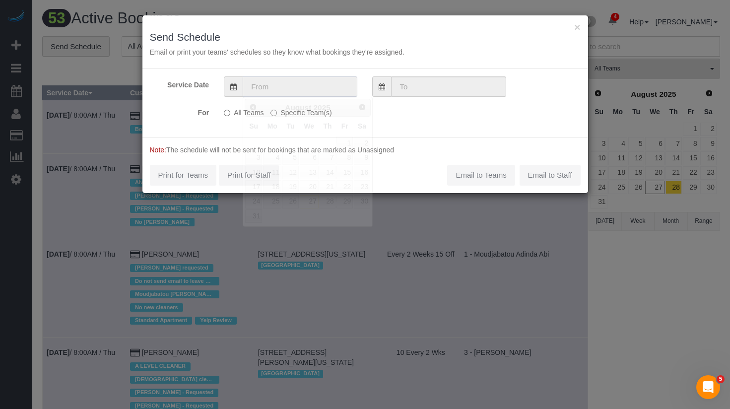
click at [259, 89] on input "text" at bounding box center [300, 86] width 115 height 20
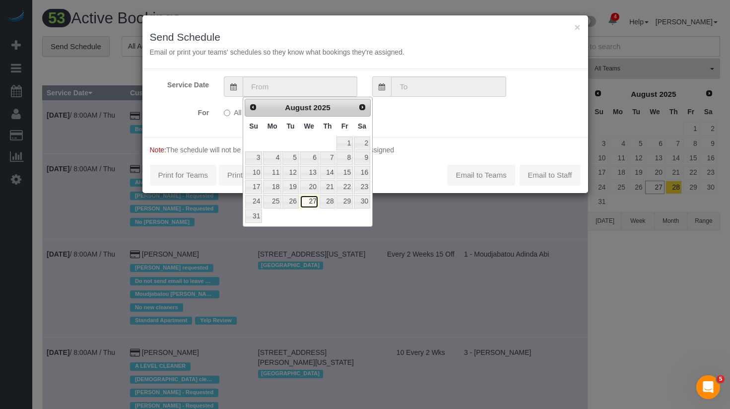
click at [308, 201] on link "27" at bounding box center [309, 201] width 19 height 13
type input "08/27/2025"
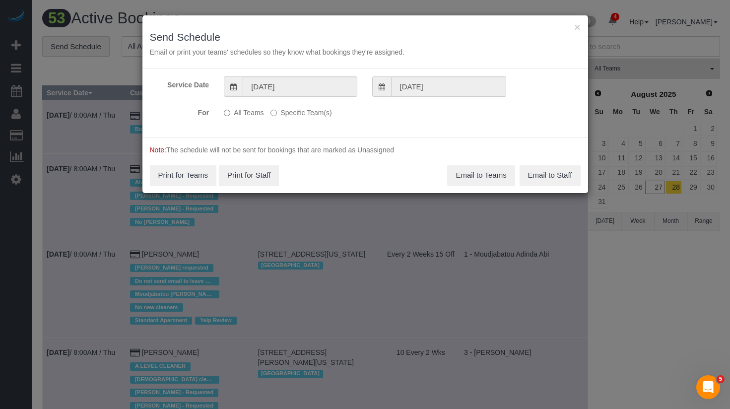
click at [304, 113] on label "Specific Team(s)" at bounding box center [301, 110] width 61 height 13
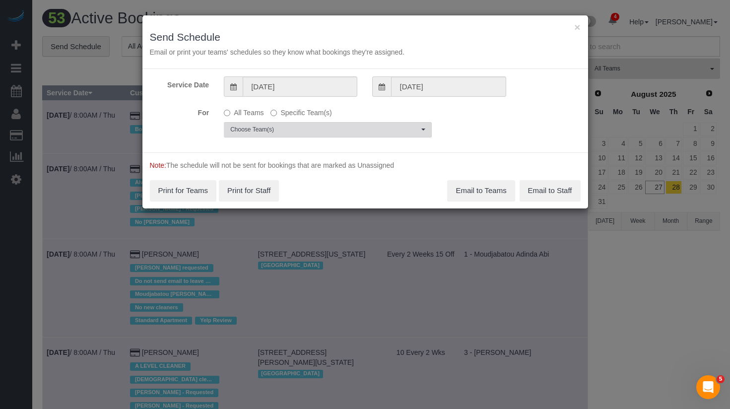
click at [315, 132] on span "Choose Team(s)" at bounding box center [324, 130] width 189 height 8
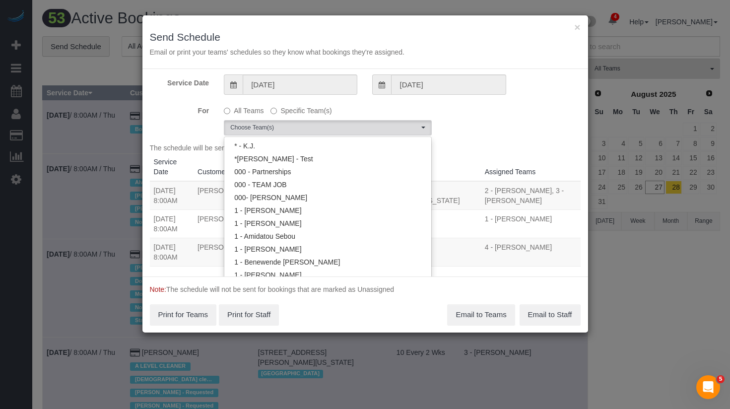
scroll to position [285, 0]
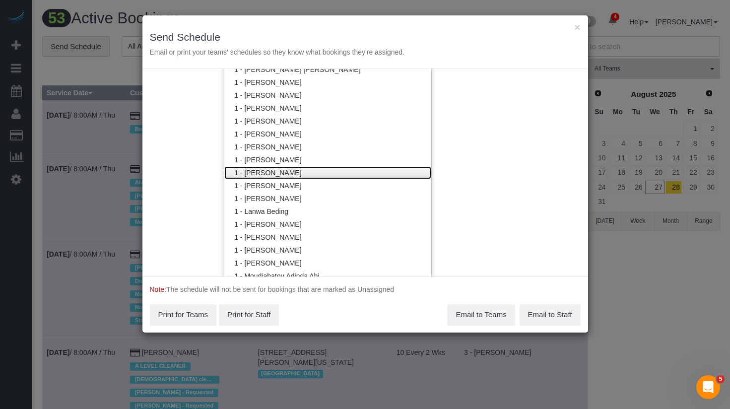
click at [284, 172] on link "1 - [PERSON_NAME]" at bounding box center [327, 172] width 207 height 13
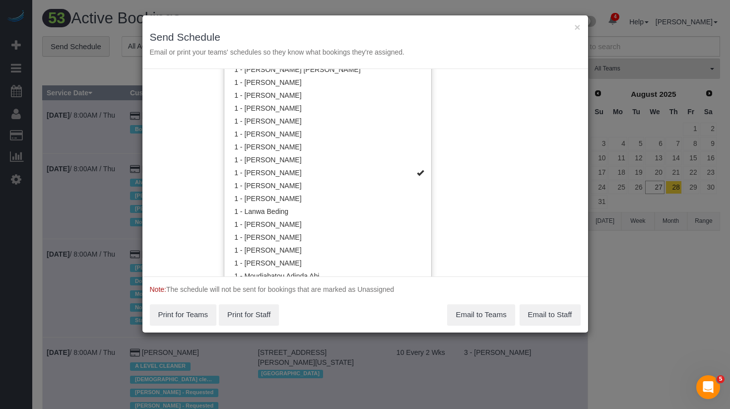
click at [475, 57] on div "× Send Schedule Email or print your teams' schedules so they know what bookings…" at bounding box center [366, 42] width 446 height 54
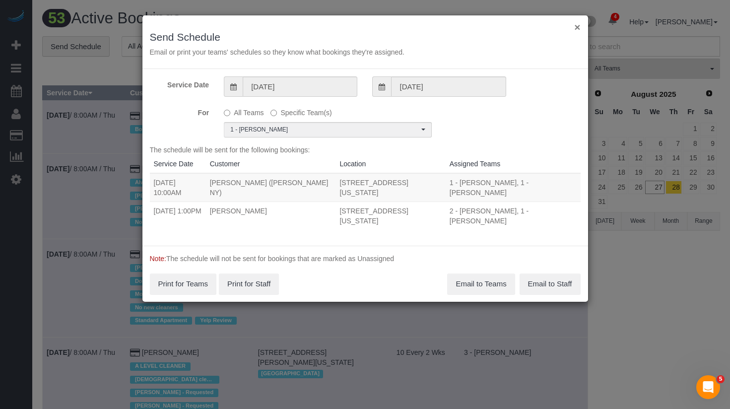
click at [578, 25] on button "×" at bounding box center [578, 27] width 6 height 10
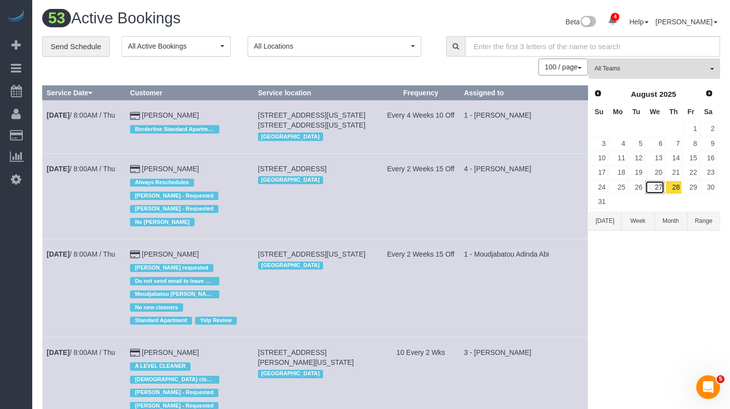
click at [653, 183] on link "27" at bounding box center [655, 187] width 19 height 13
click at [88, 47] on link "Send Schedule" at bounding box center [76, 46] width 68 height 21
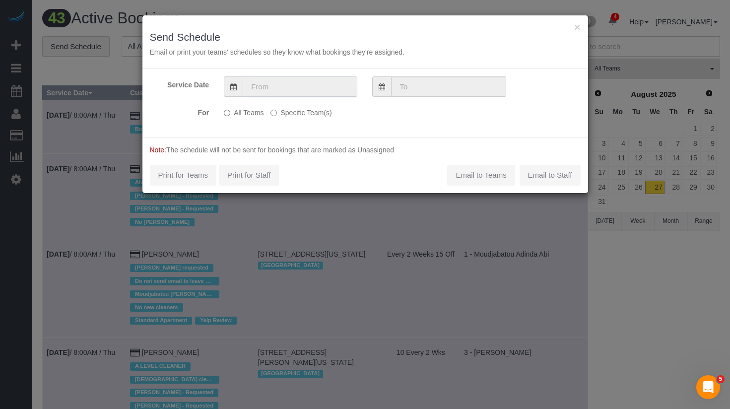
click at [291, 91] on input "text" at bounding box center [300, 86] width 115 height 20
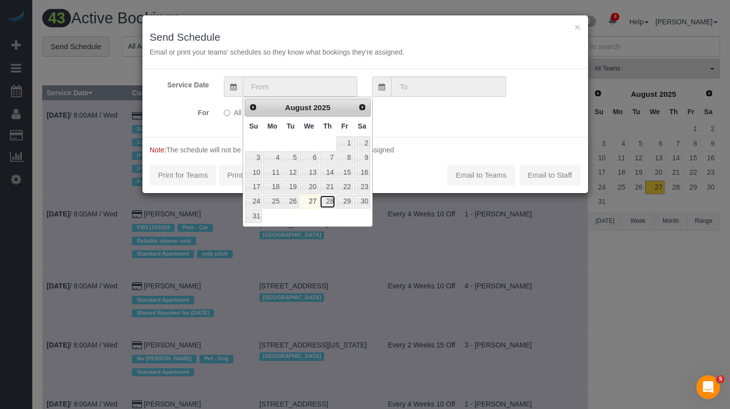
click at [332, 199] on link "28" at bounding box center [328, 201] width 16 height 13
type input "08/28/2025"
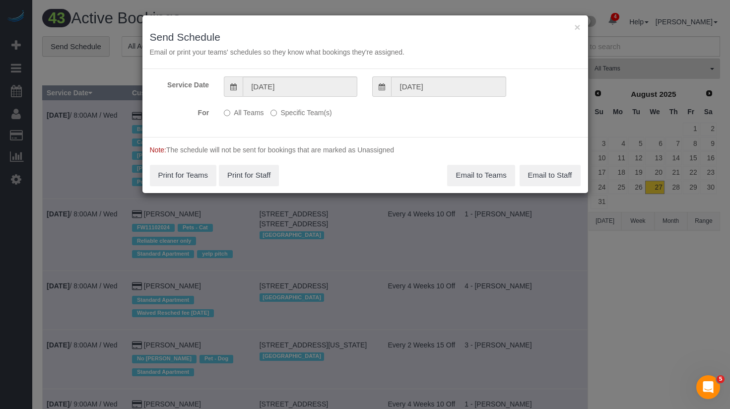
click at [290, 112] on label "Specific Team(s)" at bounding box center [301, 110] width 61 height 13
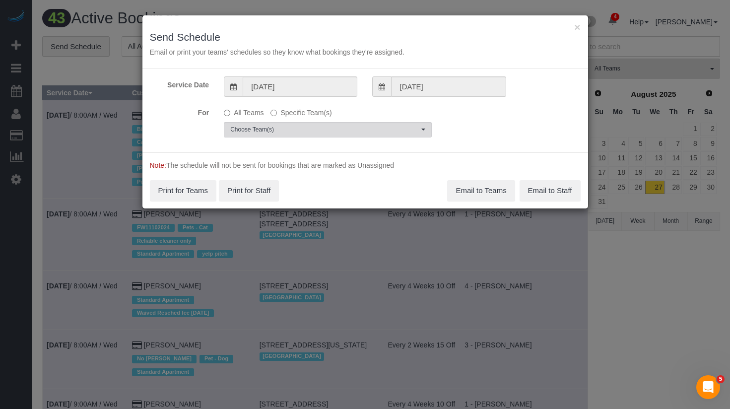
drag, startPoint x: 289, startPoint y: 138, endPoint x: 288, endPoint y: 129, distance: 9.1
click at [289, 138] on div "Service Date 08/28/2025 08/28/2025 For All Teams Specific Team(s) Choose Team(s…" at bounding box center [366, 110] width 446 height 83
click at [288, 129] on span "Choose Team(s)" at bounding box center [324, 130] width 189 height 8
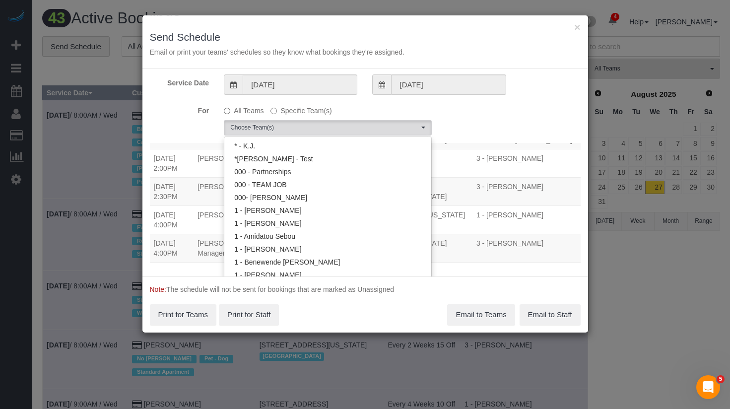
scroll to position [285, 0]
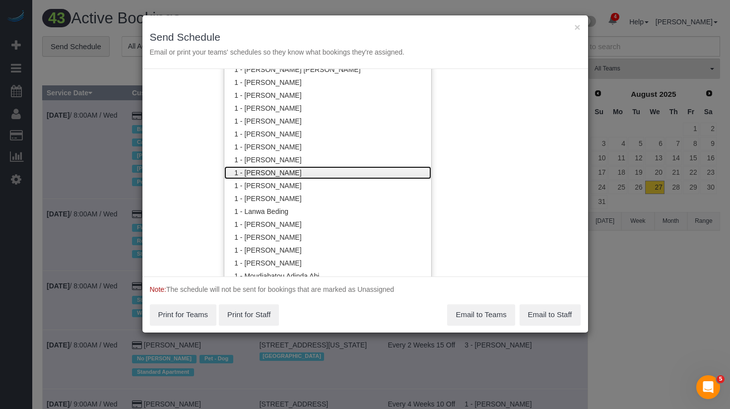
click at [285, 173] on link "1 - [PERSON_NAME]" at bounding box center [327, 172] width 207 height 13
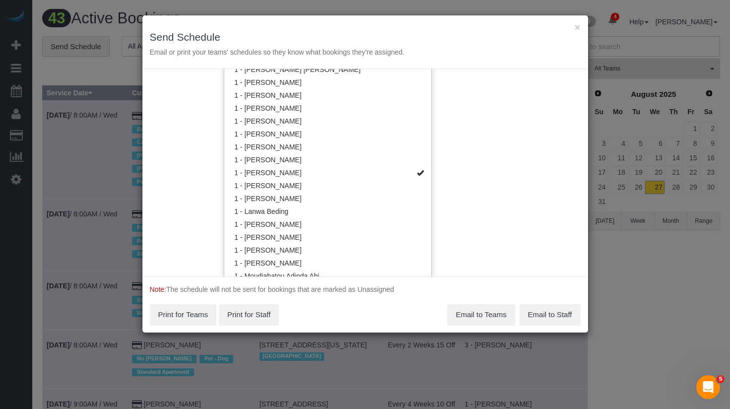
click at [473, 46] on div "× Send Schedule Email or print your teams' schedules so they know what bookings…" at bounding box center [366, 42] width 446 height 54
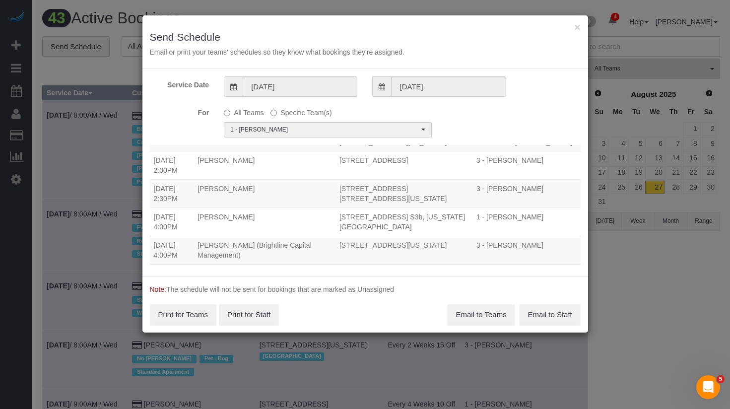
scroll to position [0, 0]
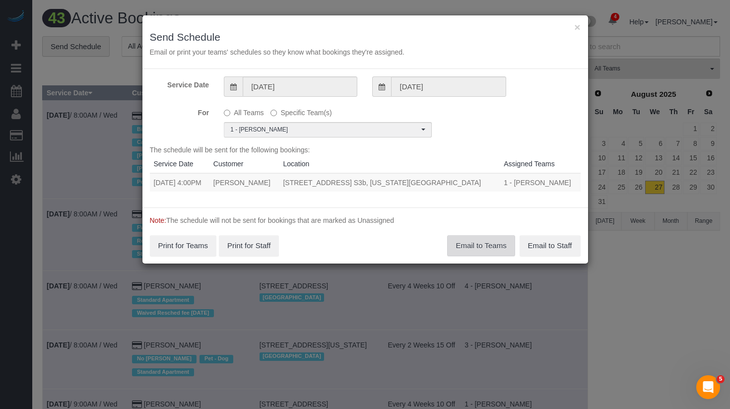
click at [480, 254] on button "Email to Teams" at bounding box center [481, 245] width 68 height 21
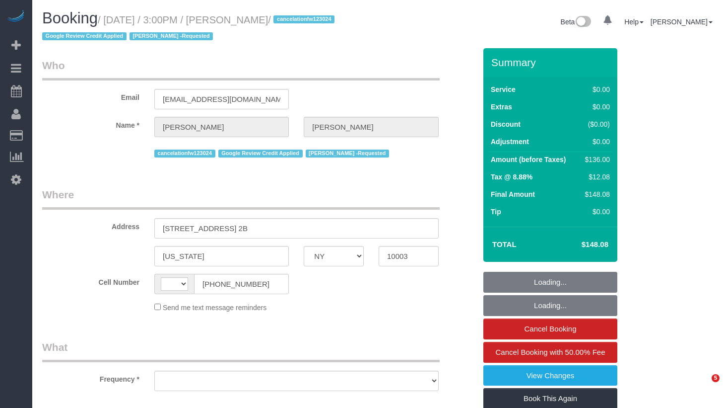
select select "NY"
select select "string:[GEOGRAPHIC_DATA]"
select select "object:668"
select select "1"
select select "spot1"
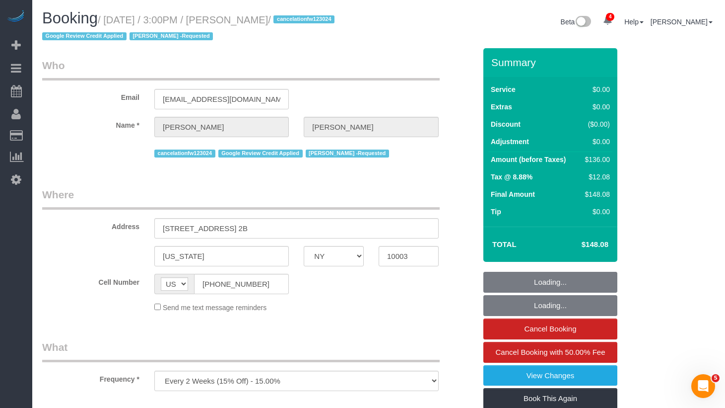
select select "number:89"
select select "number:90"
select select "number:15"
select select "number:7"
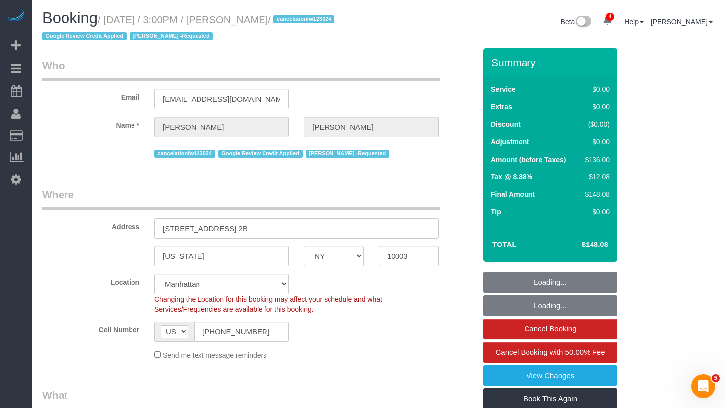
select select "string:stripe-pm_1Q83s94VGloSiKo7MwVISSNR"
select select "object:1320"
select select "1"
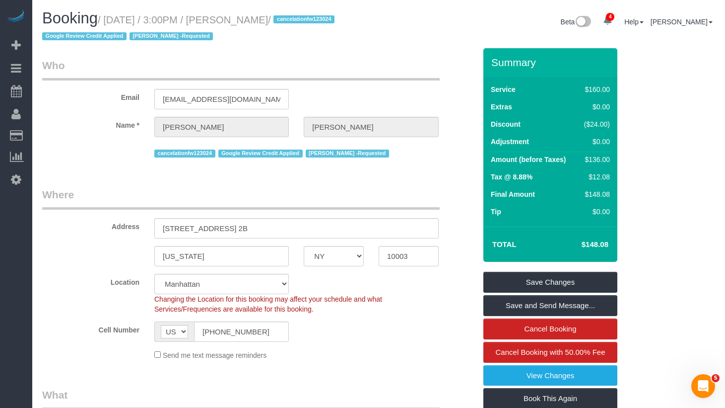
drag, startPoint x: 286, startPoint y: 22, endPoint x: 113, endPoint y: 22, distance: 172.3
click at [113, 22] on small "/ [DATE] / 3:00PM / [PERSON_NAME] / cancelationfw123024 Google Review Credit Ap…" at bounding box center [189, 28] width 295 height 28
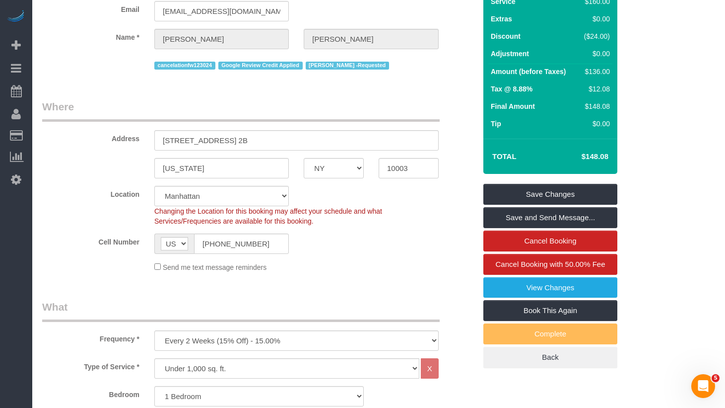
click at [230, 256] on sui-booking-location "Location [GEOGRAPHIC_DATA] [GEOGRAPHIC_DATA] [GEOGRAPHIC_DATA] [GEOGRAPHIC_DATA…" at bounding box center [259, 229] width 434 height 86
click at [233, 242] on input "[PHONE_NUMBER]" at bounding box center [241, 243] width 95 height 20
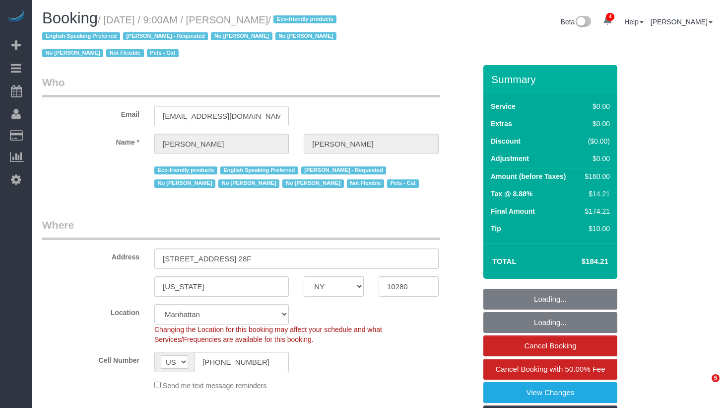
select select "NY"
select select "1"
select select "number:89"
select select "number:90"
select select "number:14"
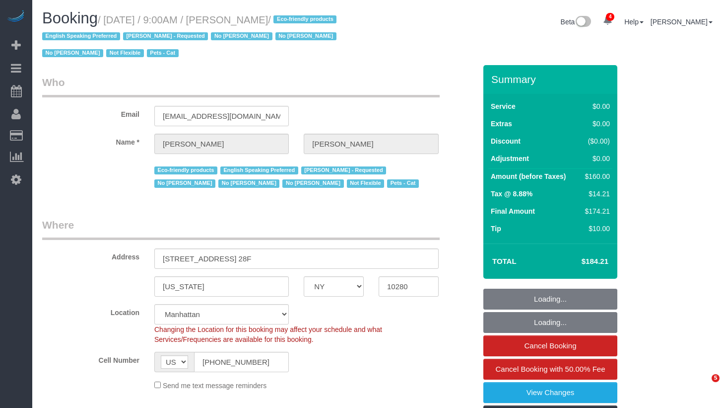
select select "number:5"
select select "spot1"
select select "1"
drag, startPoint x: 189, startPoint y: 93, endPoint x: 239, endPoint y: 56, distance: 62.6
click at [189, 92] on legend "Who" at bounding box center [241, 86] width 398 height 22
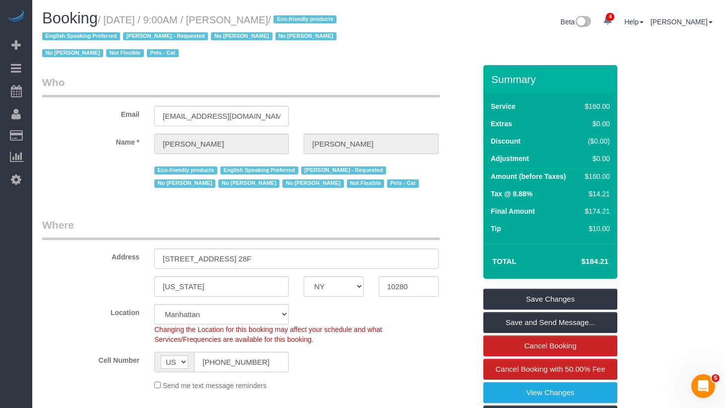
drag, startPoint x: 294, startPoint y: 20, endPoint x: 111, endPoint y: 24, distance: 183.3
click at [111, 24] on small "/ [DATE] / 9:00AM / [PERSON_NAME] / Eco-friendly products English Speaking Pref…" at bounding box center [190, 36] width 297 height 45
copy small "[DATE] / 9:00AM / [PERSON_NAME]"
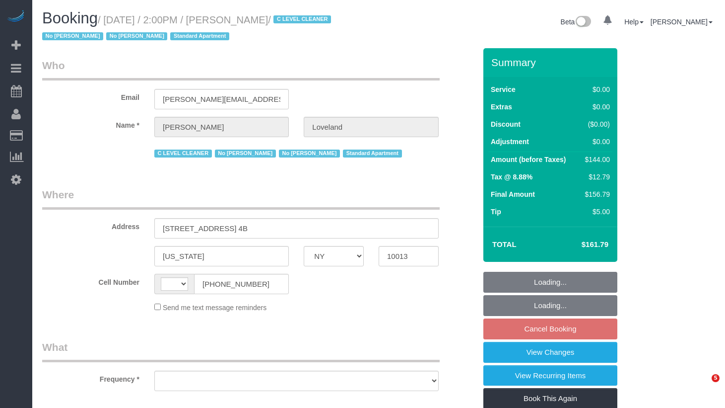
select select "NY"
select select "number:89"
select select "number:90"
select select "number:15"
select select "number:5"
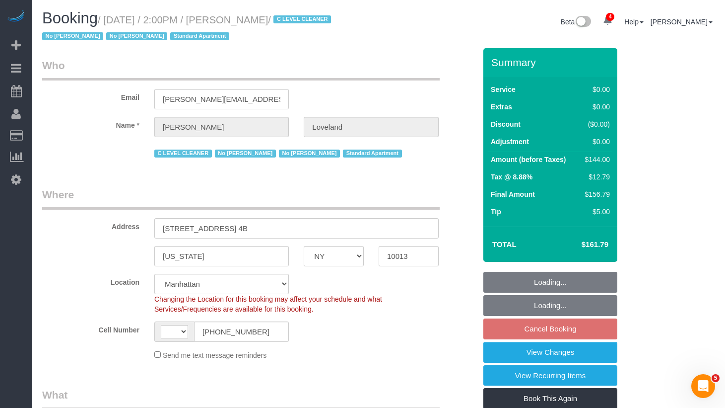
select select "string:[GEOGRAPHIC_DATA]"
select select "object:920"
select select "1"
select select "object:965"
select select "spot7"
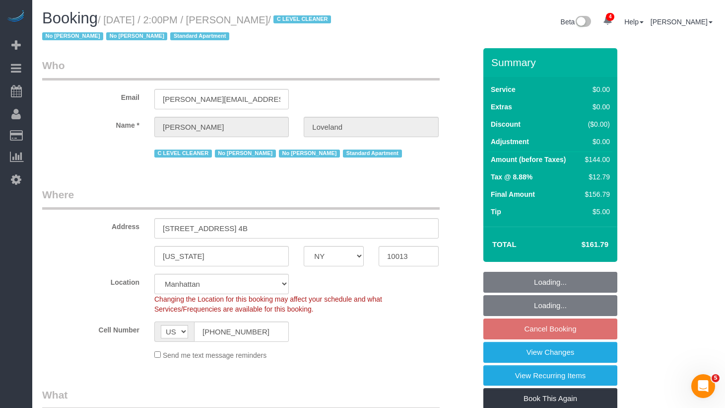
select select "1"
select select "string:stripe-pm_1I3l7J4VGloSiKo7u5a91gzw"
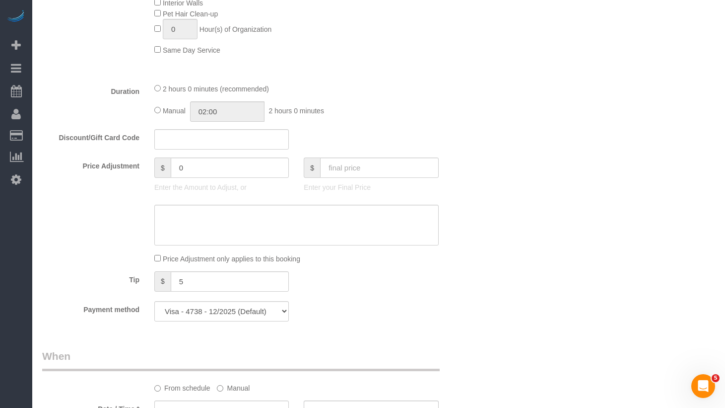
scroll to position [1337, 0]
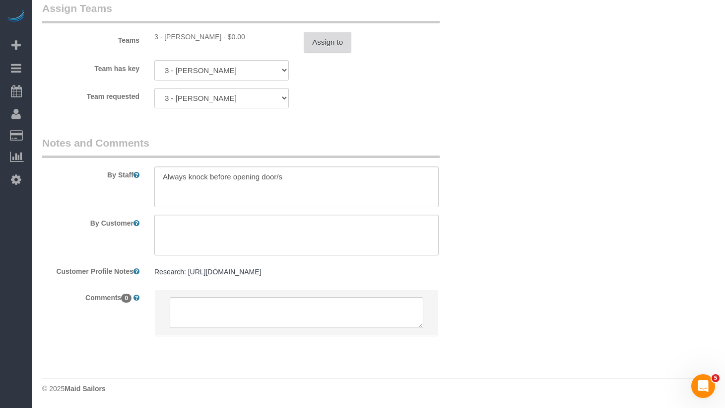
click at [339, 46] on button "Assign to" at bounding box center [328, 42] width 48 height 21
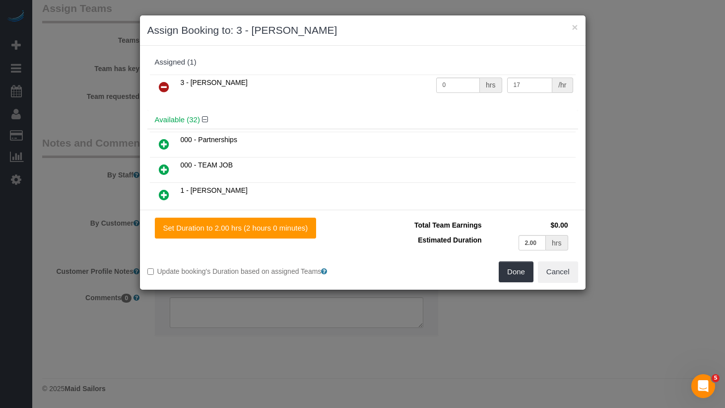
click at [163, 87] on icon at bounding box center [164, 87] width 10 height 12
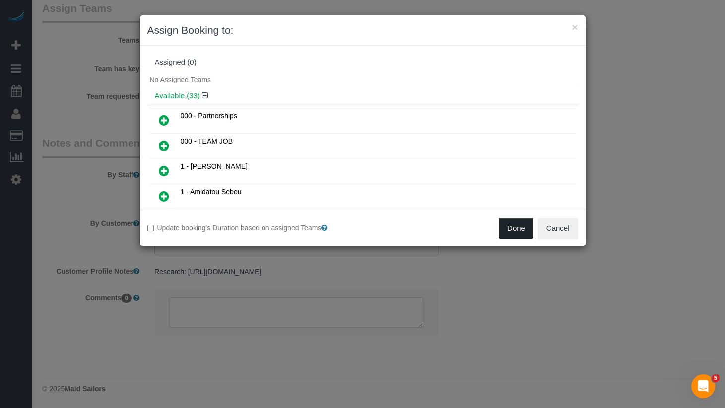
click at [516, 224] on button "Done" at bounding box center [516, 227] width 35 height 21
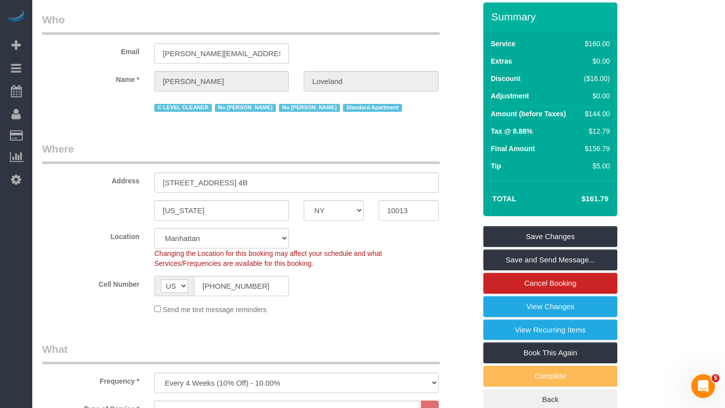
scroll to position [0, 0]
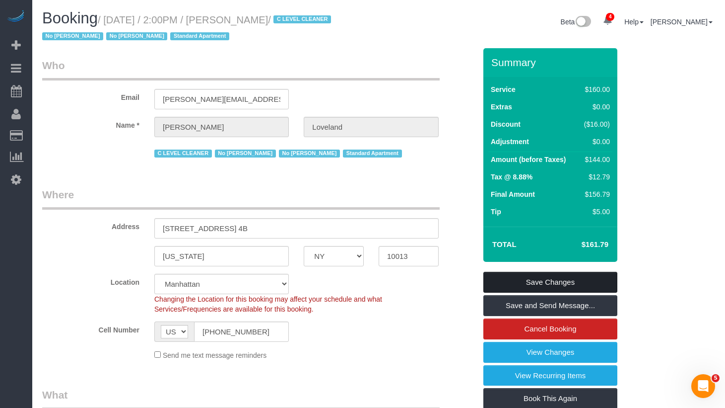
click at [531, 272] on link "Save Changes" at bounding box center [551, 282] width 134 height 21
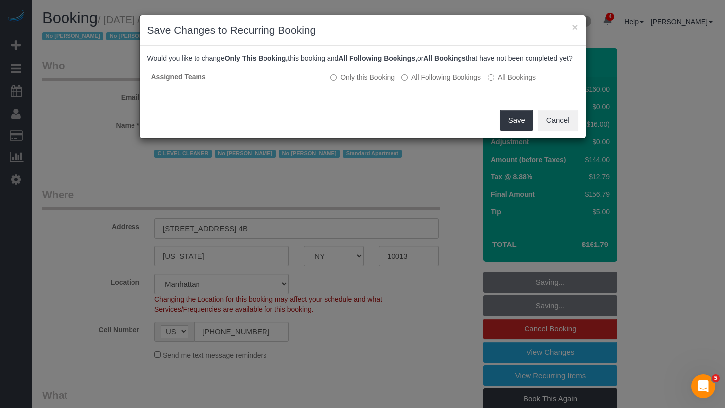
click at [497, 137] on div "Save Cancel" at bounding box center [363, 120] width 446 height 36
click at [502, 131] on button "Save" at bounding box center [517, 120] width 34 height 21
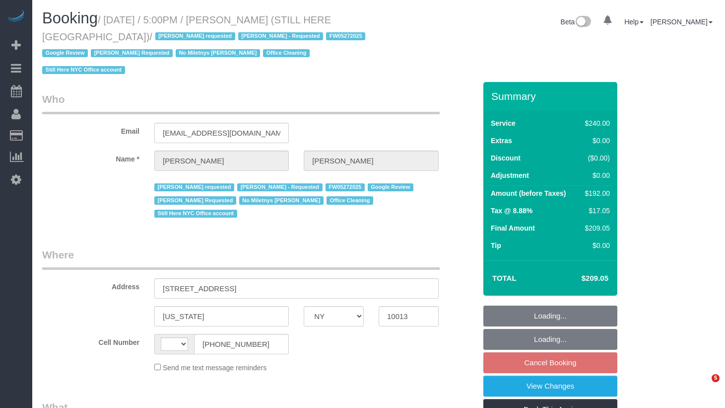
select select "NY"
select select "object:437"
select select "number:89"
select select "number:90"
select select "number:15"
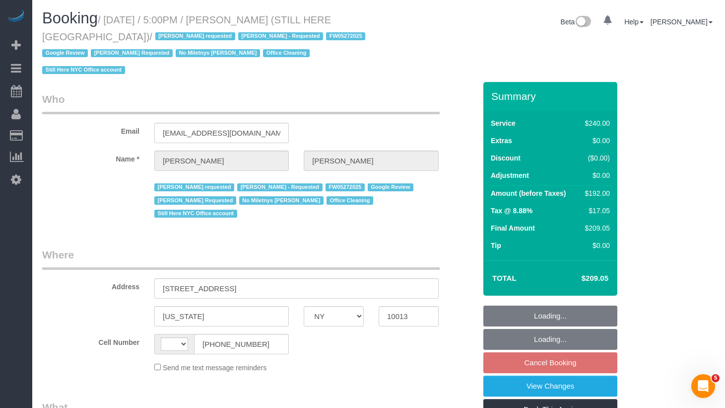
select select "number:5"
select select "string:[GEOGRAPHIC_DATA]"
select select "string:stripe-pm_1QY8Py4VGloSiKo7kVLuacfg"
select select "180"
select select "spot10"
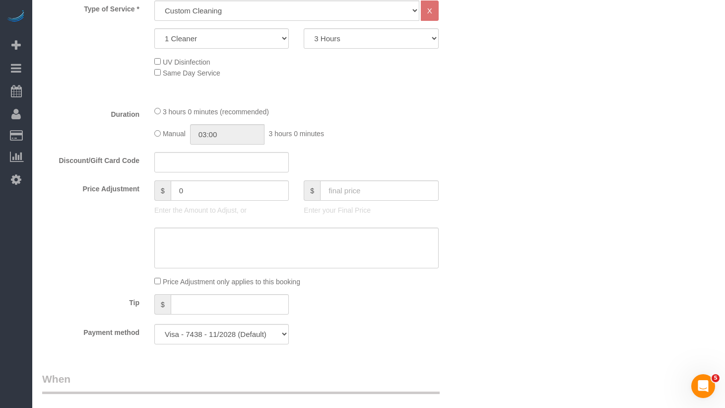
select select "object:1362"
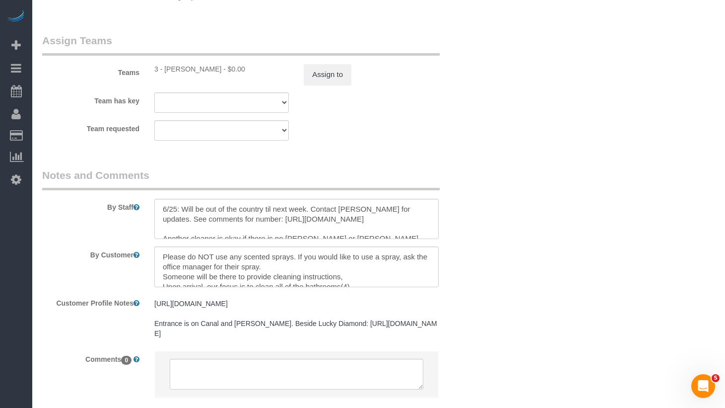
scroll to position [1198, 0]
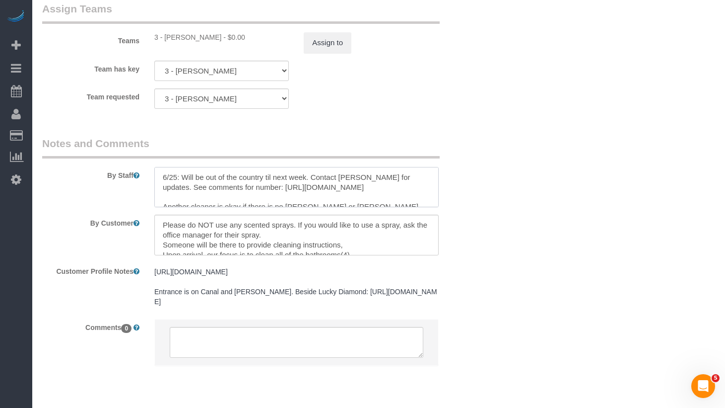
click at [258, 167] on textarea at bounding box center [296, 187] width 285 height 41
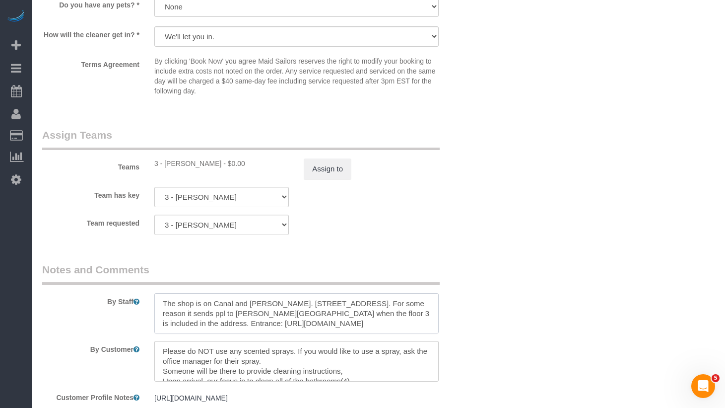
scroll to position [1063, 0]
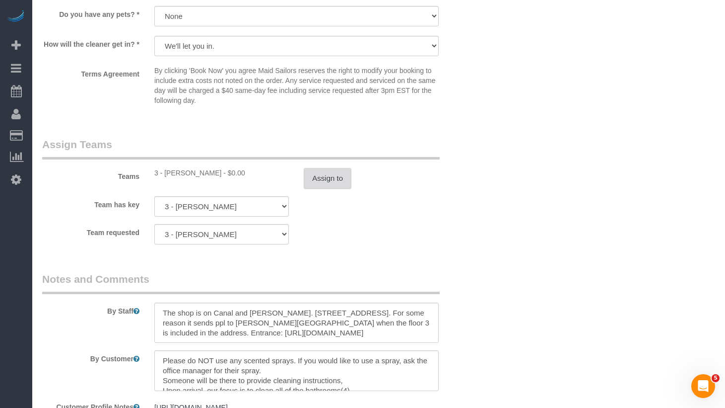
click at [327, 168] on button "Assign to" at bounding box center [328, 178] width 48 height 21
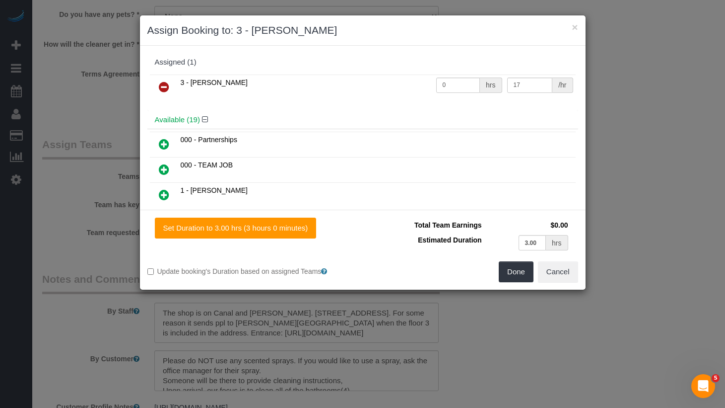
click at [160, 89] on icon at bounding box center [164, 87] width 10 height 12
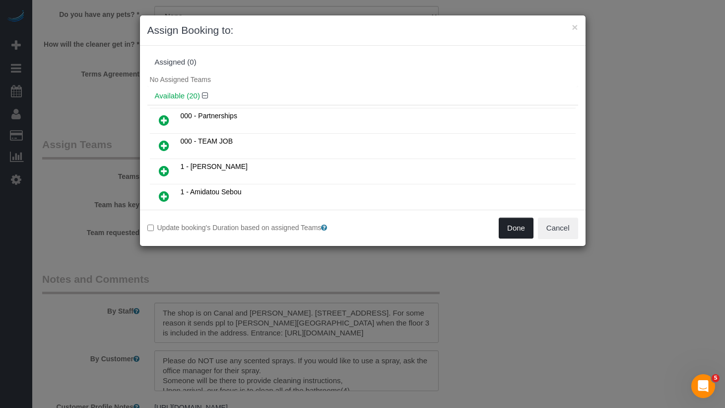
click at [516, 225] on button "Done" at bounding box center [516, 227] width 35 height 21
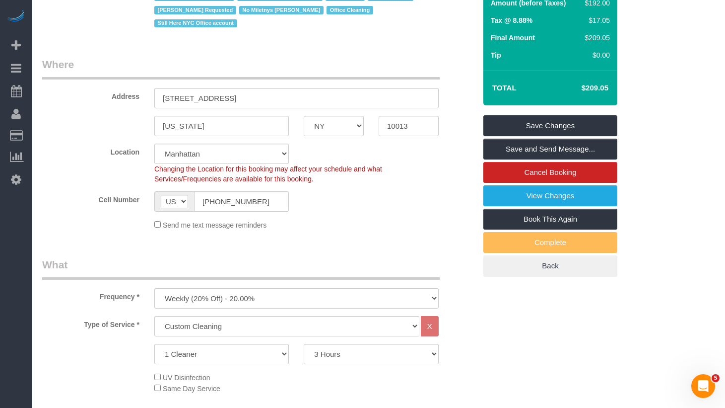
scroll to position [0, 0]
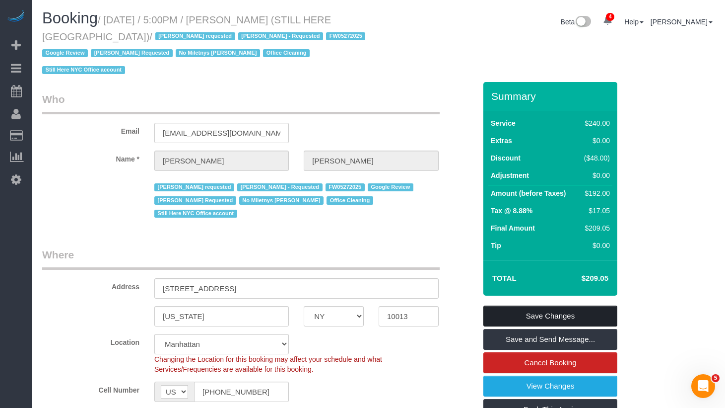
click at [560, 305] on link "Save Changes" at bounding box center [551, 315] width 134 height 21
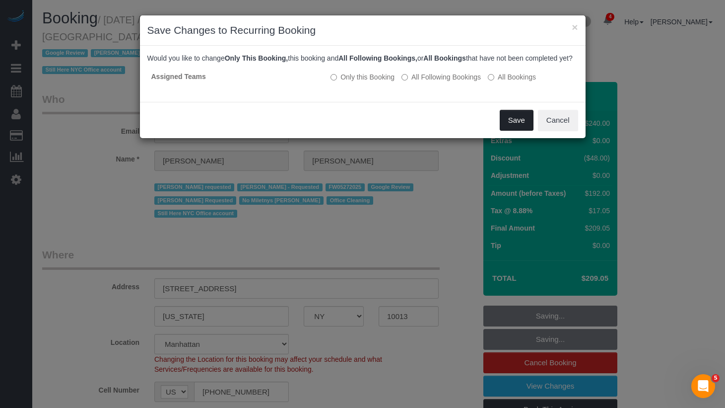
drag, startPoint x: 537, startPoint y: 134, endPoint x: 523, endPoint y: 135, distance: 14.4
click at [533, 135] on div "Save Cancel" at bounding box center [363, 120] width 446 height 36
click at [517, 131] on button "Save" at bounding box center [517, 120] width 34 height 21
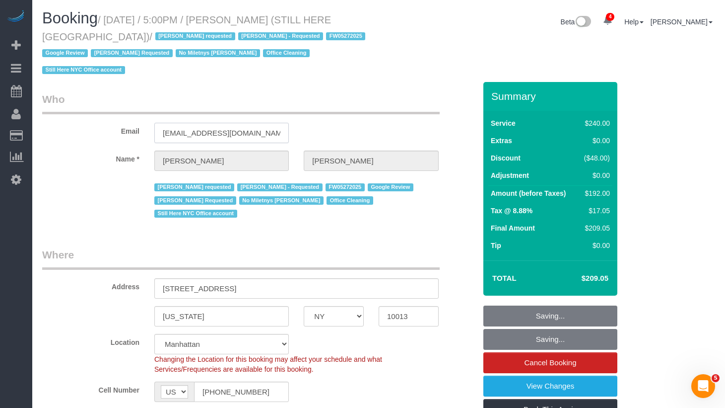
click at [280, 123] on input "[EMAIL_ADDRESS][DOMAIN_NAME]" at bounding box center [221, 133] width 135 height 20
click at [224, 92] on legend "Who" at bounding box center [241, 103] width 398 height 22
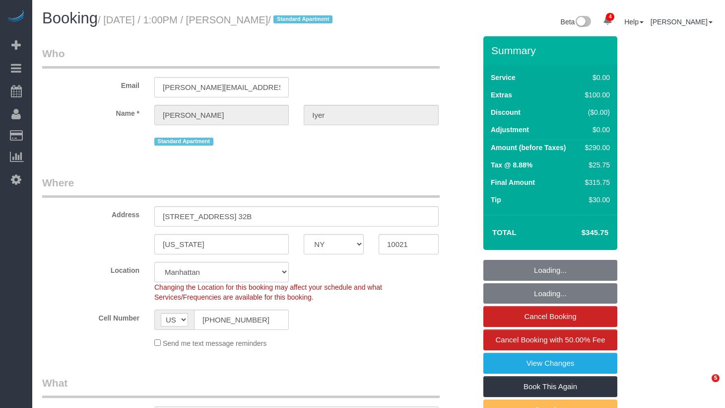
select select "NY"
select select "1"
select select "2"
select select "string:stripe-pm_1S0AUR4VGloSiKo7NTpcqTIx"
select select "spot1"
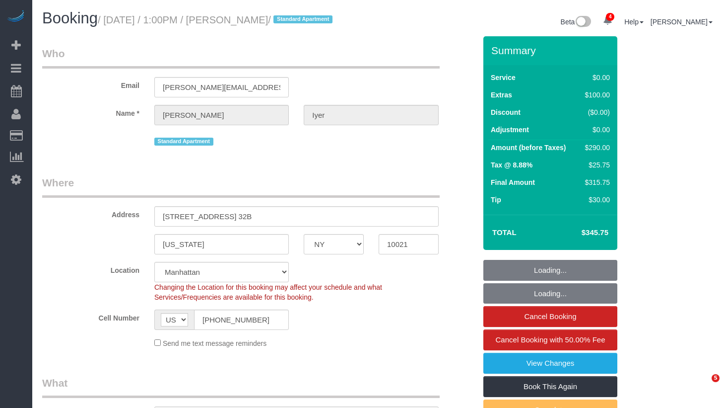
select select "number:57"
select select "number:75"
select select "number:15"
select select "number:6"
